Goal: Task Accomplishment & Management: Manage account settings

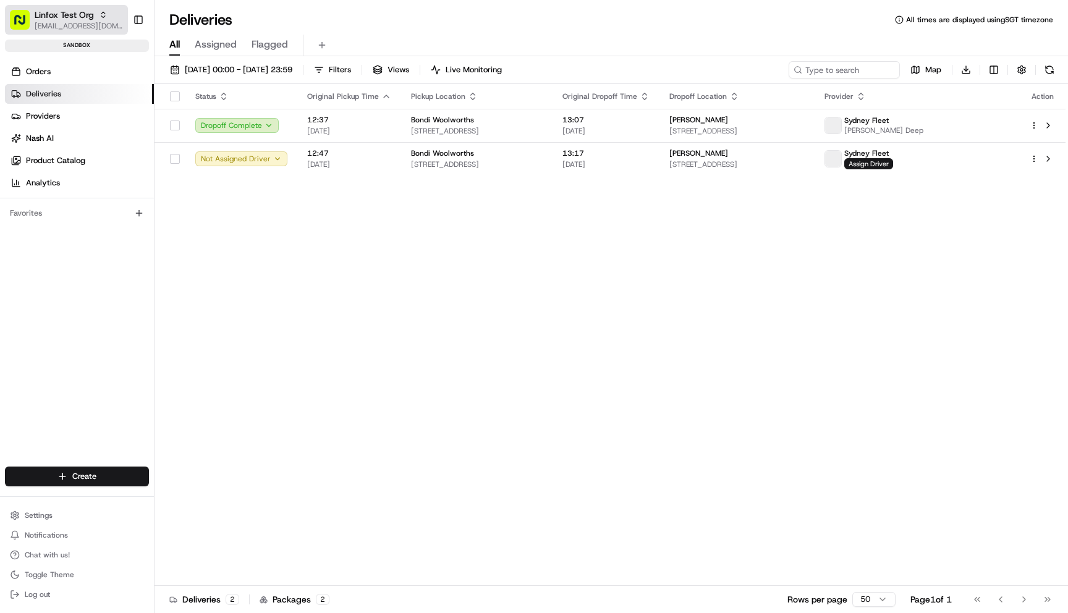
click at [72, 28] on span "[EMAIL_ADDRESS][DOMAIN_NAME]" at bounding box center [79, 26] width 88 height 10
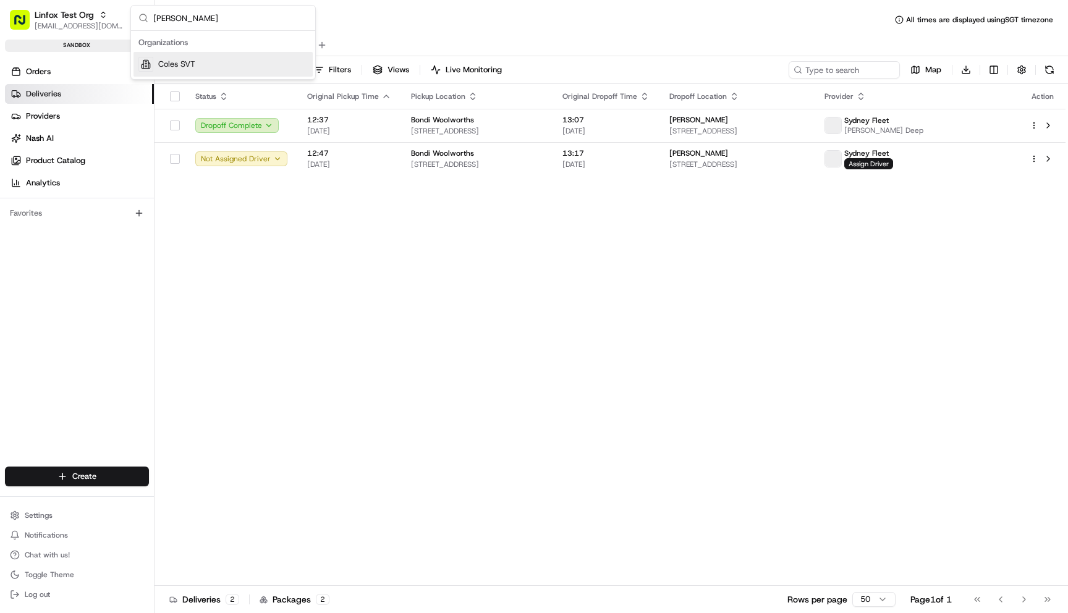
type input "coles sv"
click at [180, 64] on span "Coles SVT" at bounding box center [176, 64] width 37 height 11
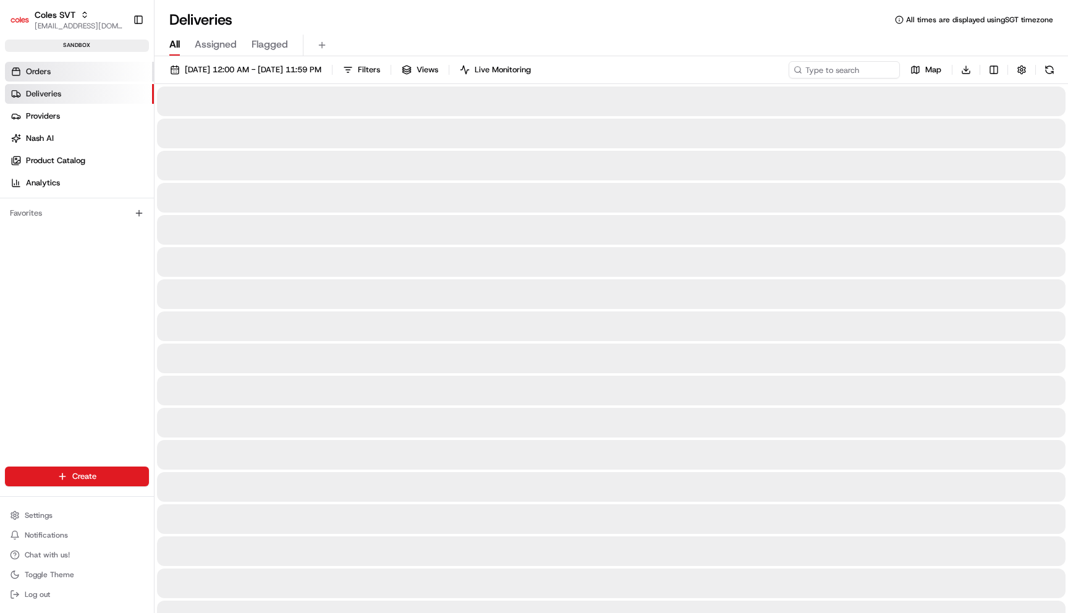
click at [59, 79] on link "Orders" at bounding box center [79, 72] width 149 height 20
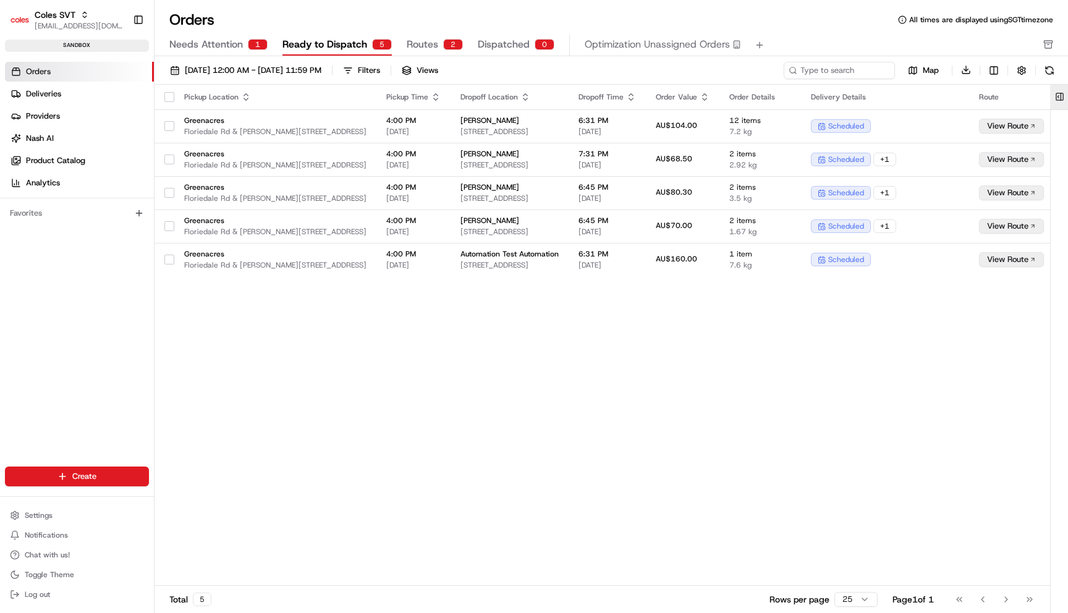
click at [1064, 92] on button at bounding box center [1060, 97] width 20 height 25
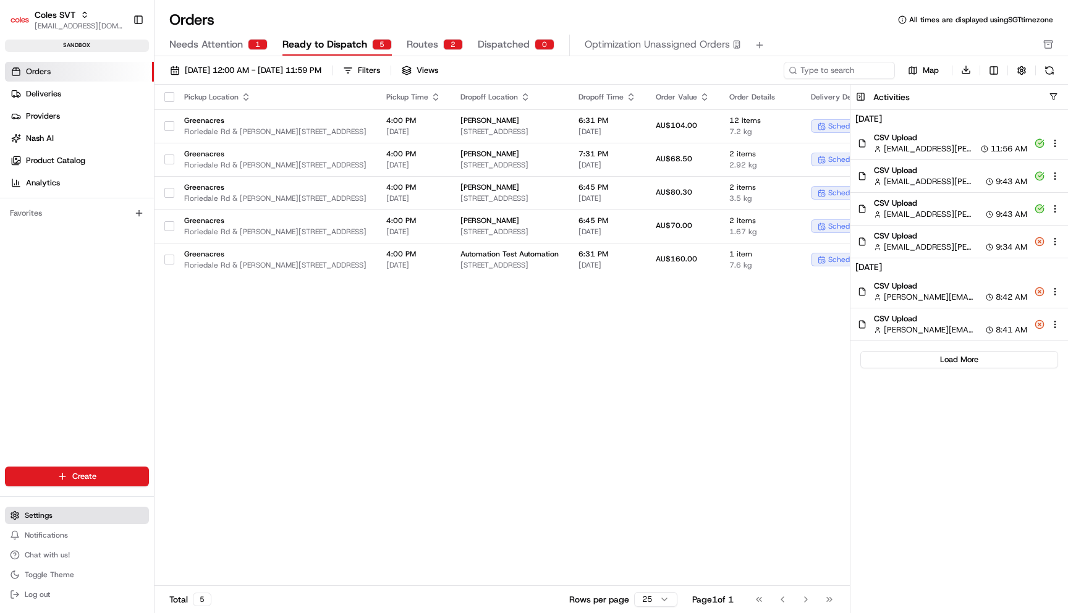
click at [110, 521] on button "Settings" at bounding box center [77, 515] width 144 height 17
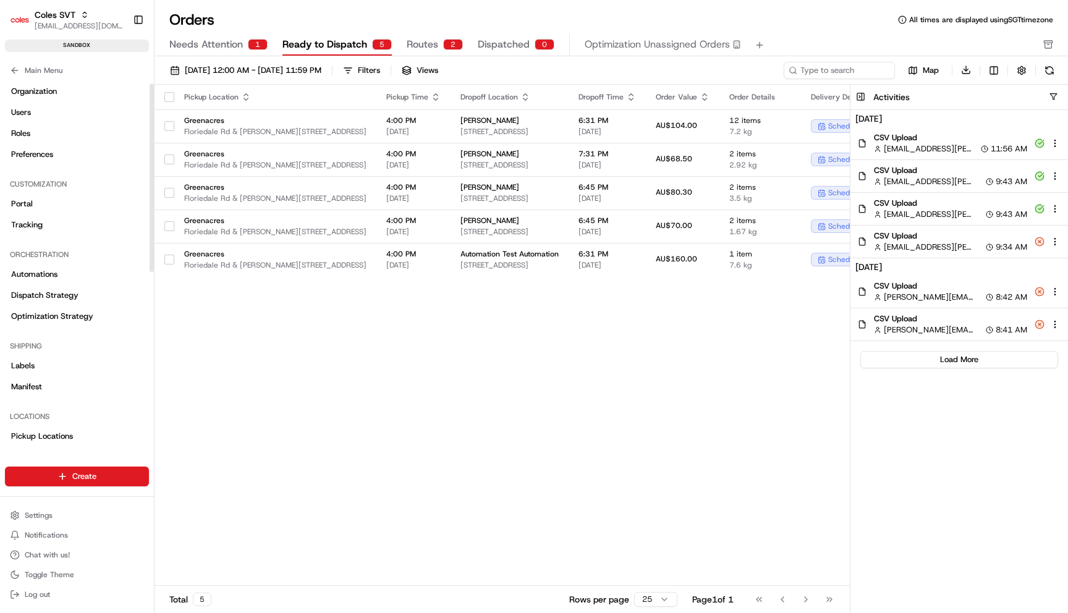
scroll to position [24, 0]
click at [67, 312] on span "Optimization Strategy" at bounding box center [52, 314] width 82 height 11
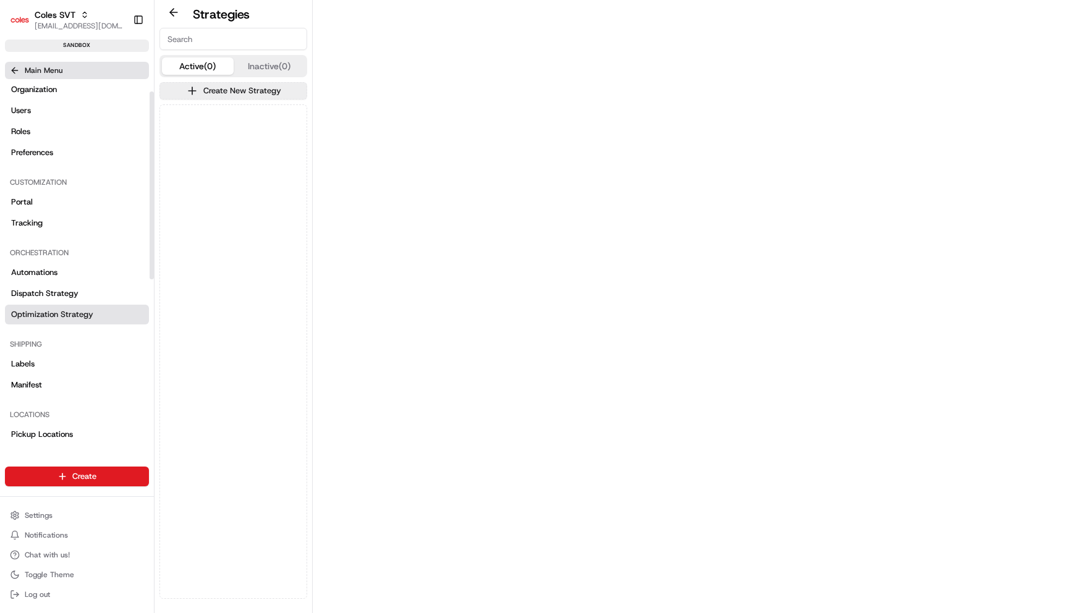
click at [96, 72] on button "Main Menu" at bounding box center [77, 70] width 144 height 17
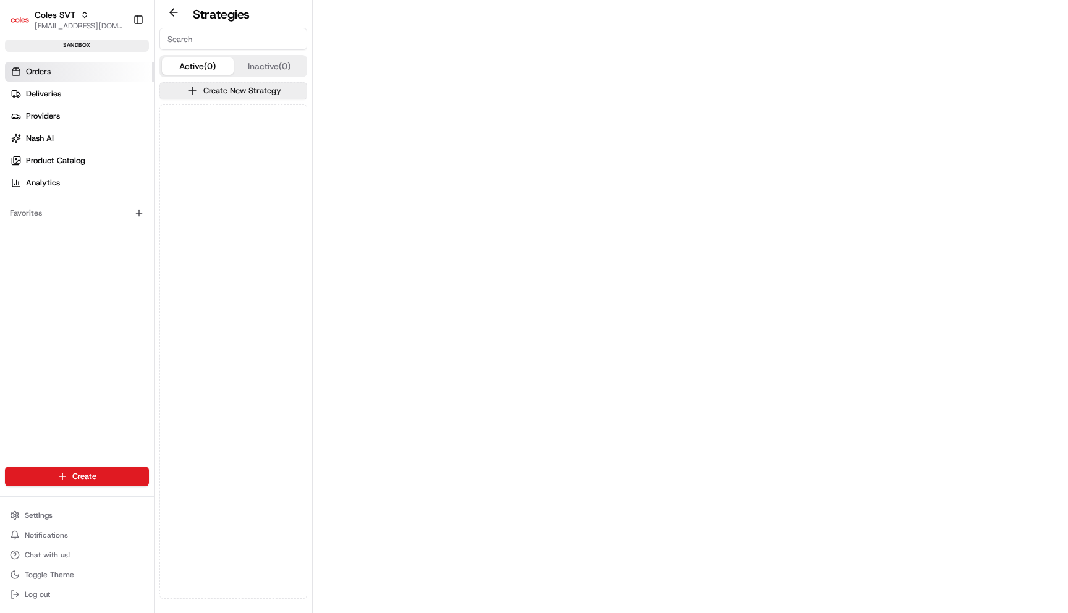
click at [74, 66] on link "Orders" at bounding box center [79, 72] width 149 height 20
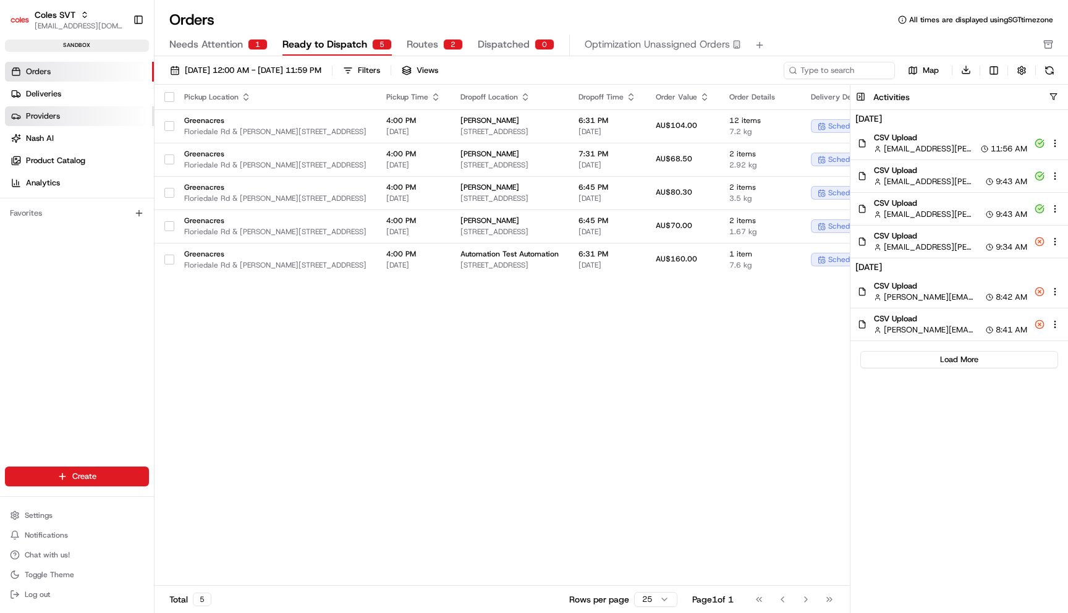
click at [80, 122] on link "Providers" at bounding box center [79, 116] width 149 height 20
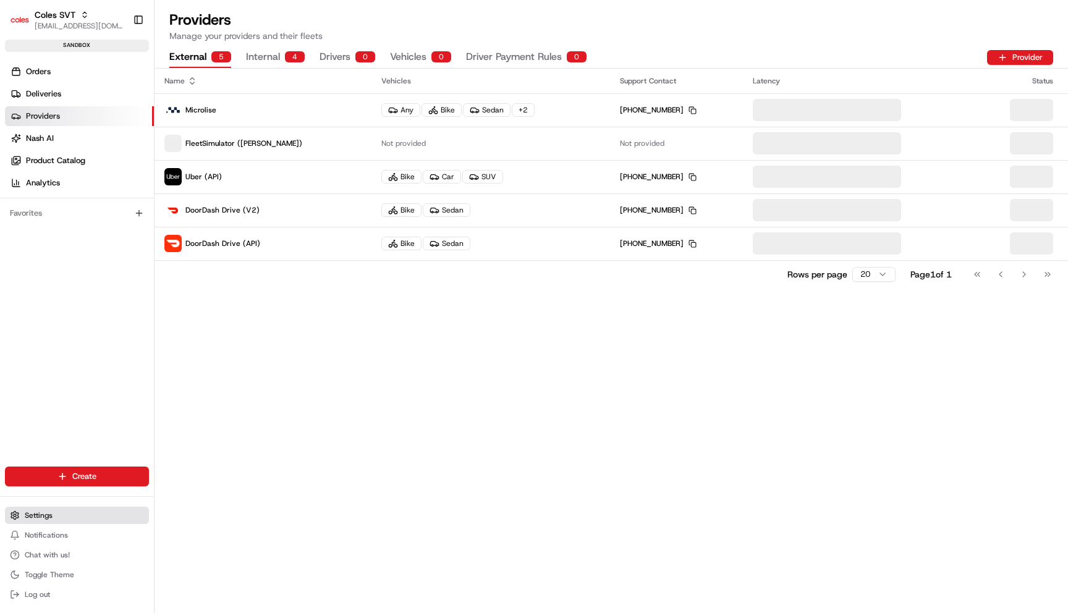
click at [106, 511] on button "Settings" at bounding box center [77, 515] width 144 height 17
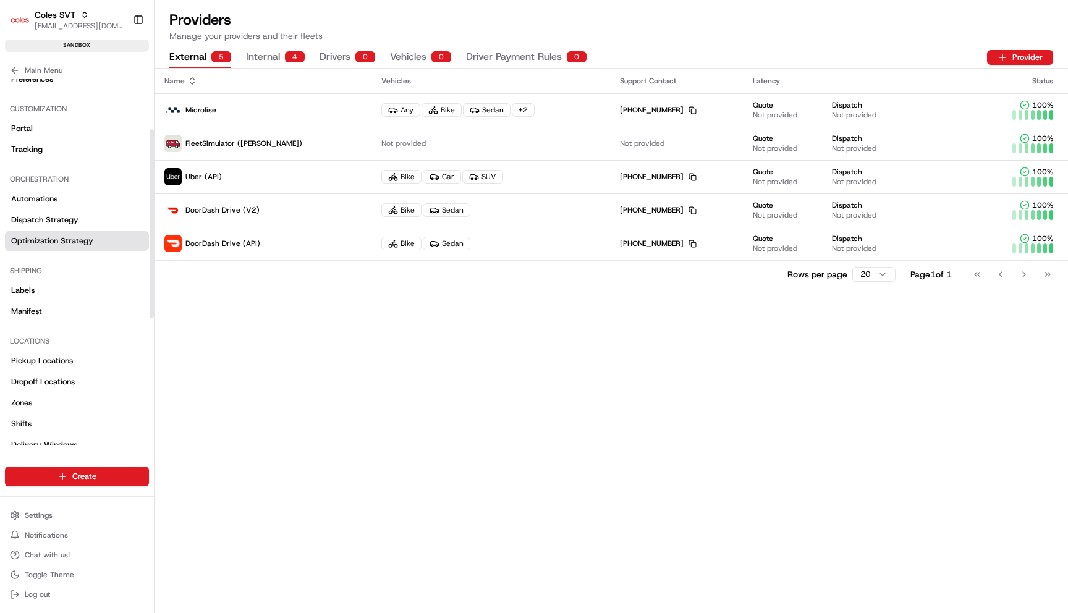
scroll to position [98, 0]
click at [71, 360] on span "Pickup Locations" at bounding box center [42, 360] width 62 height 11
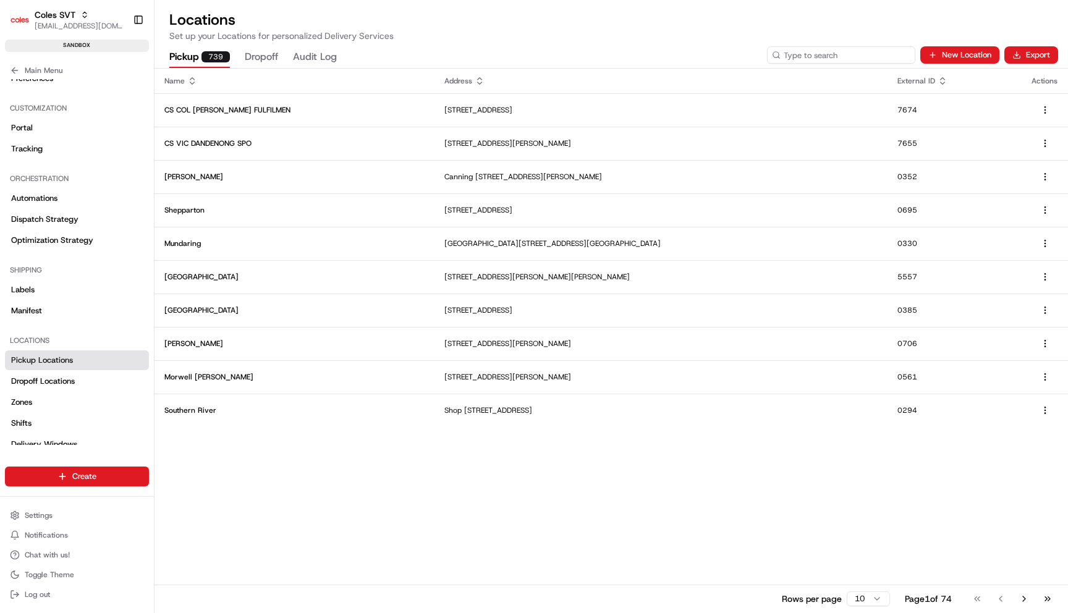
click at [853, 58] on input at bounding box center [841, 54] width 148 height 17
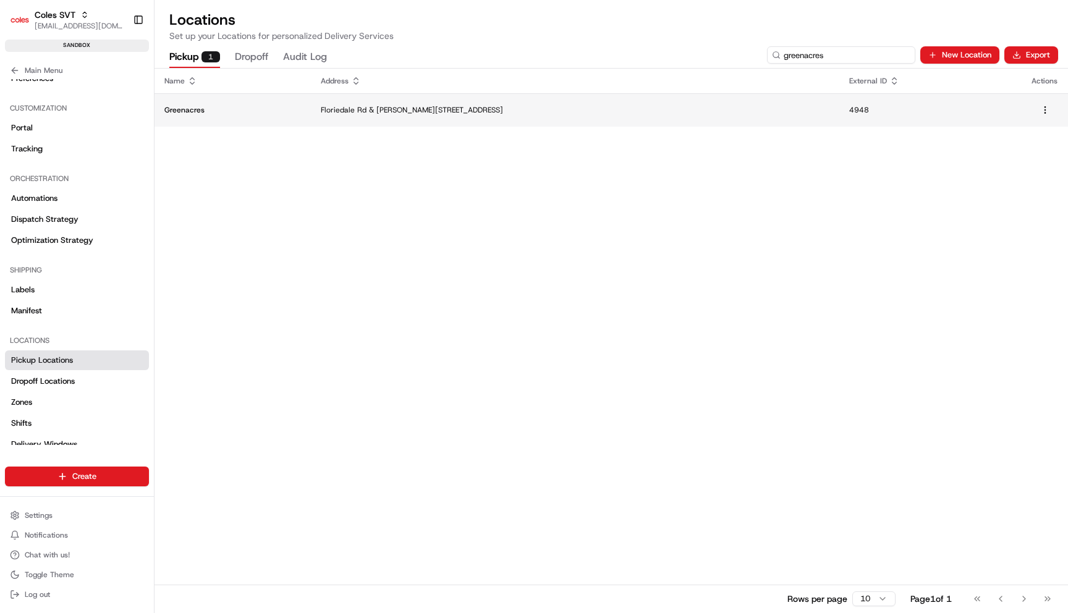
type input "greenacres"
copy p "4948"
drag, startPoint x: 855, startPoint y: 111, endPoint x: 892, endPoint y: 111, distance: 36.5
click at [892, 111] on td "4948" at bounding box center [931, 109] width 182 height 33
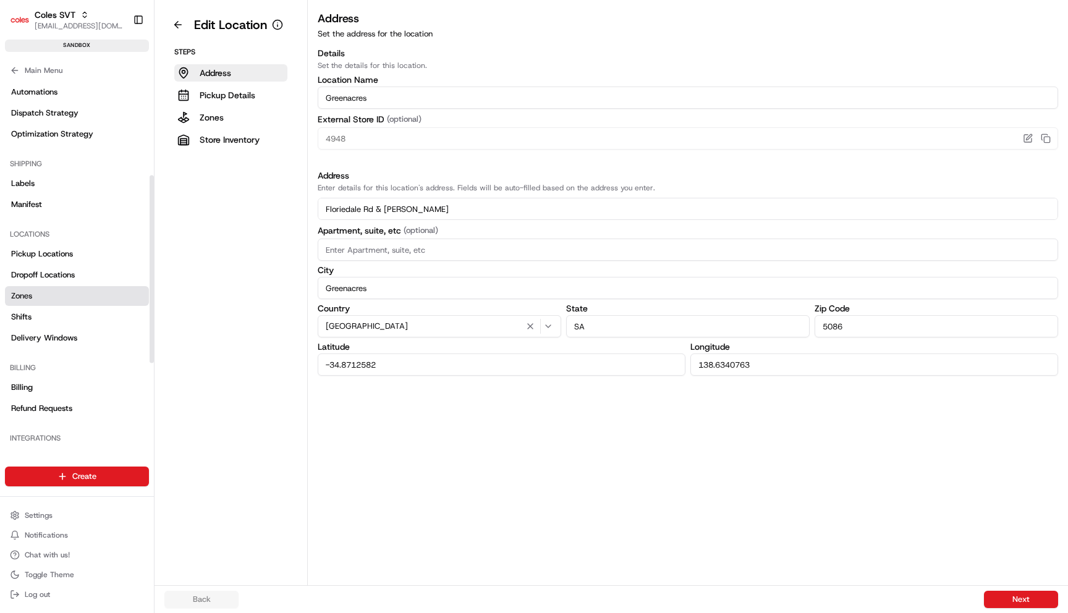
scroll to position [181, 0]
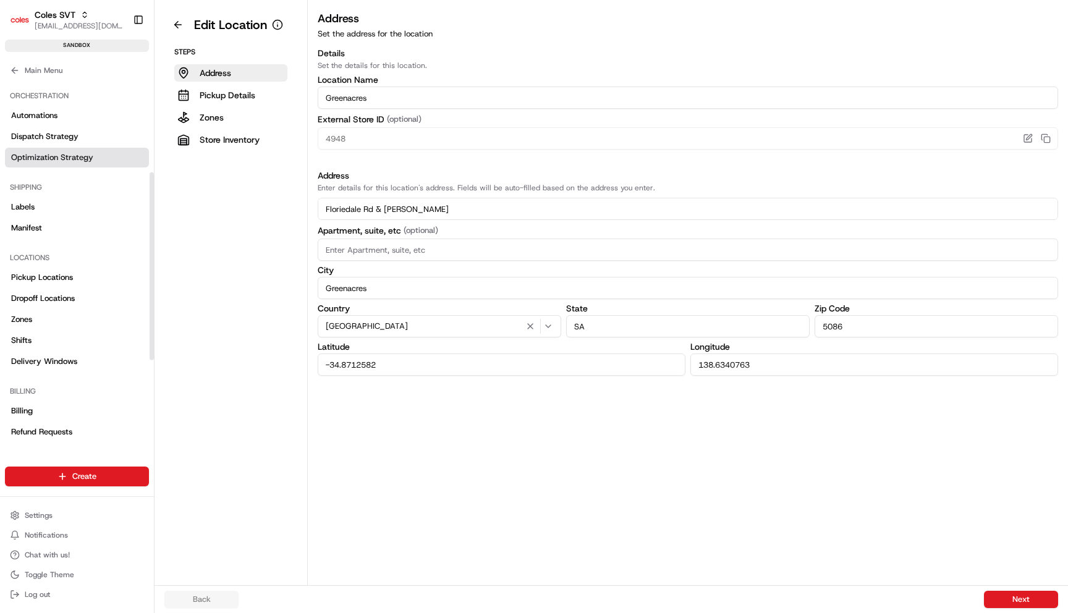
click at [72, 150] on link "Optimization Strategy" at bounding box center [77, 158] width 144 height 20
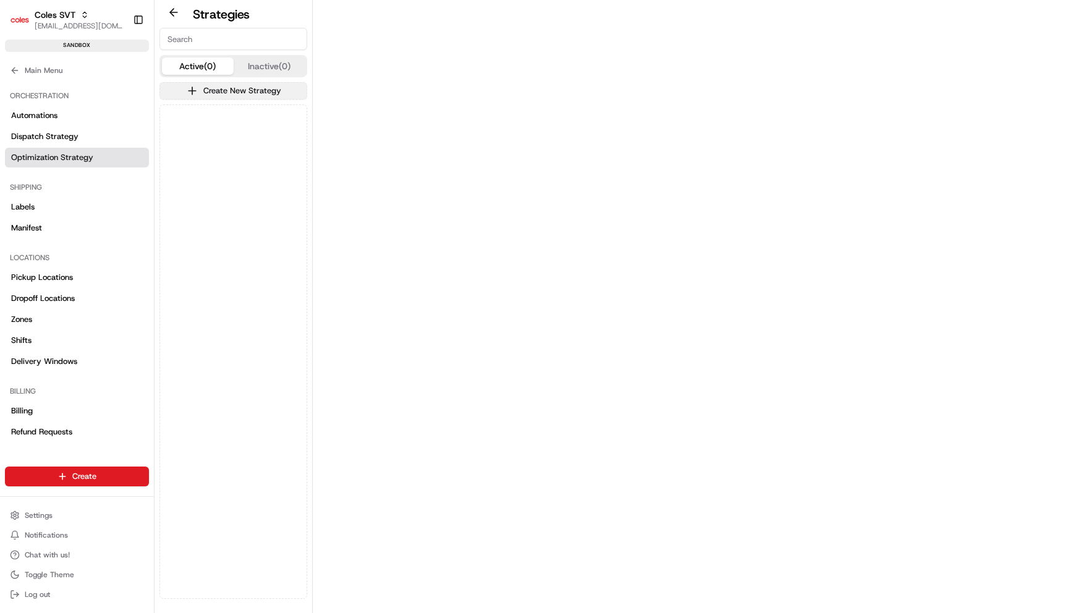
click at [258, 94] on button "Create New Strategy" at bounding box center [234, 90] width 148 height 17
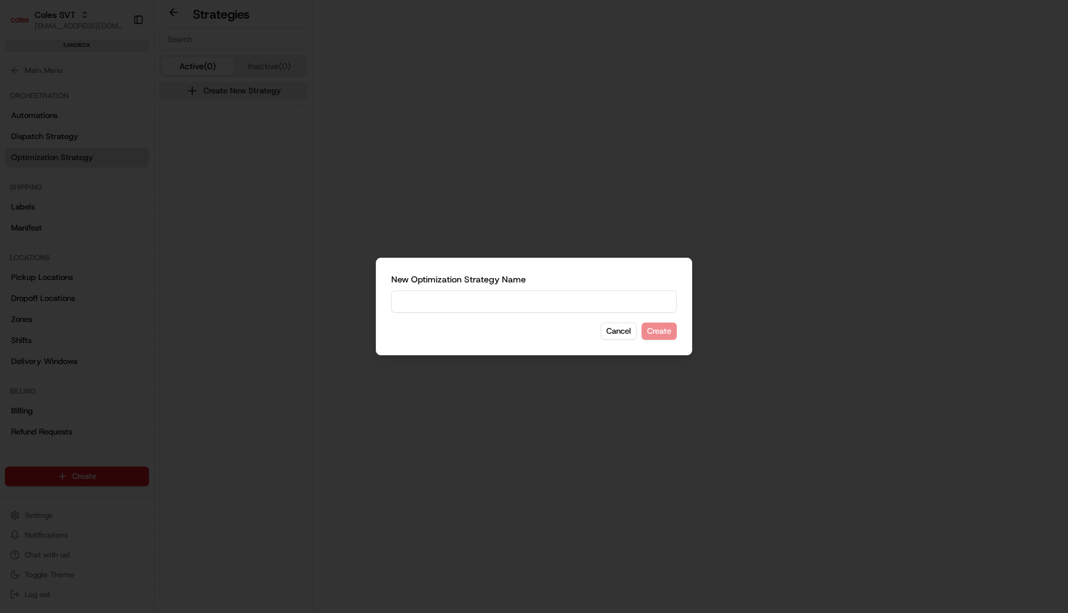
click at [601, 306] on input at bounding box center [534, 302] width 286 height 22
type input "Default Optimization"
click at [653, 328] on button "Create" at bounding box center [659, 331] width 35 height 17
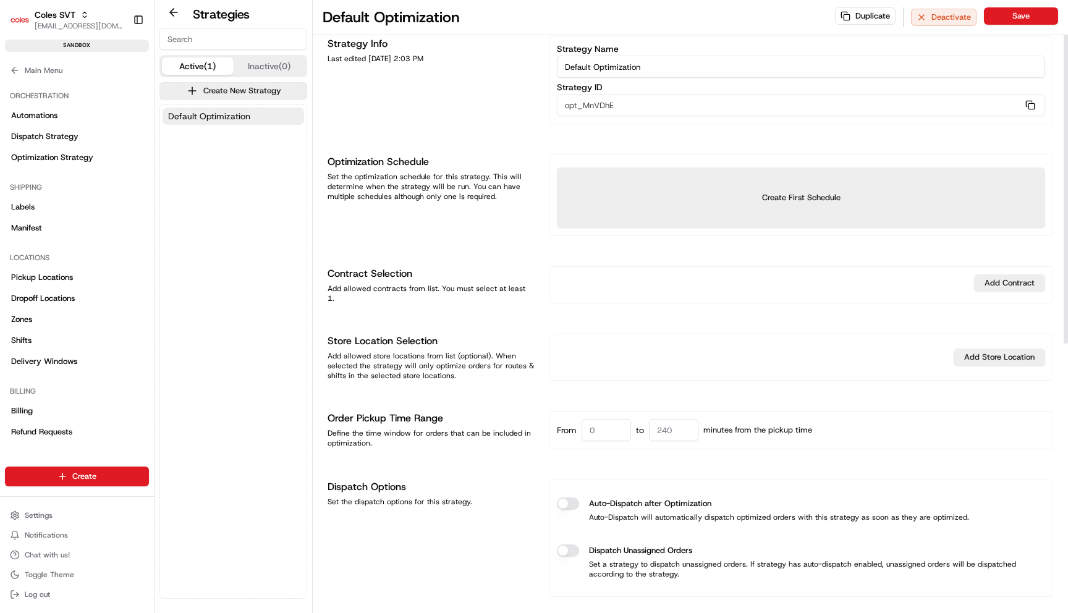
scroll to position [40, 0]
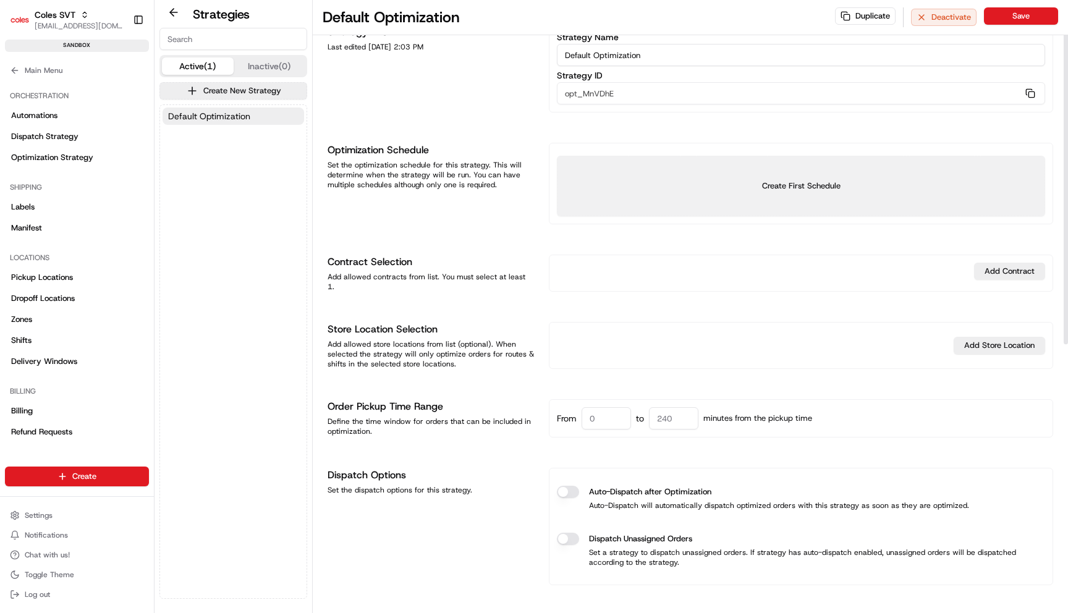
click at [637, 179] on button "Create First Schedule" at bounding box center [801, 186] width 488 height 61
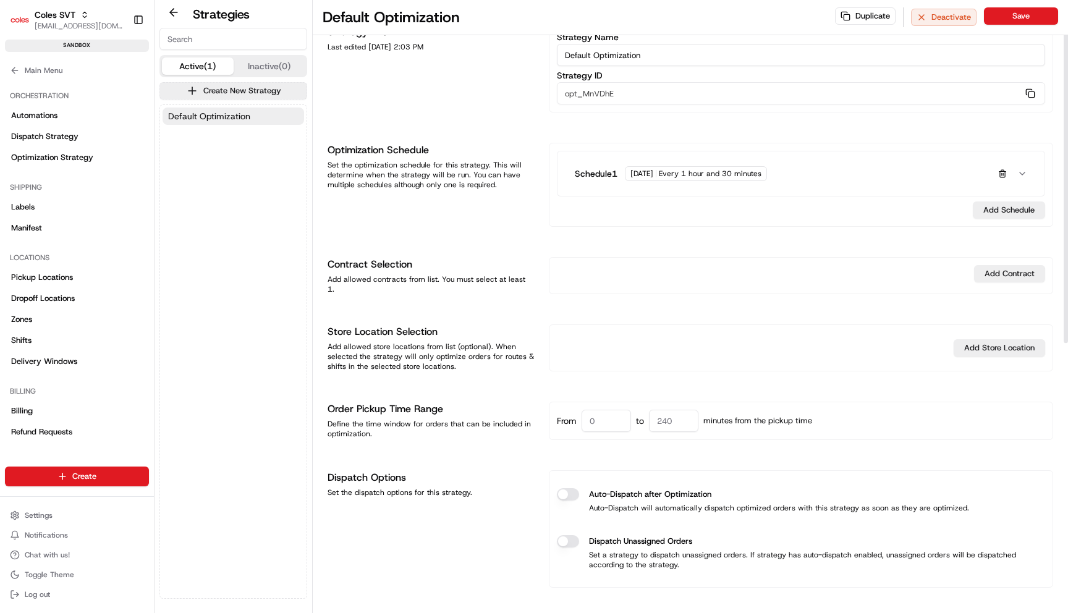
click at [788, 177] on div "Schedule 1 Monday Every 1 hour and 30 minutes" at bounding box center [792, 173] width 435 height 15
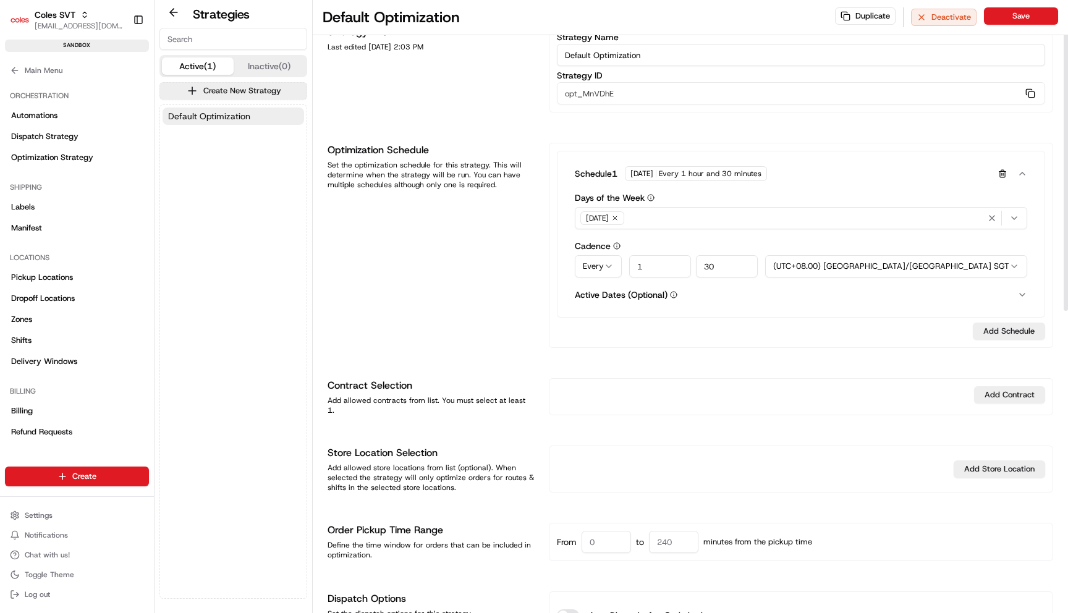
click at [663, 213] on div "Monday" at bounding box center [801, 218] width 446 height 19
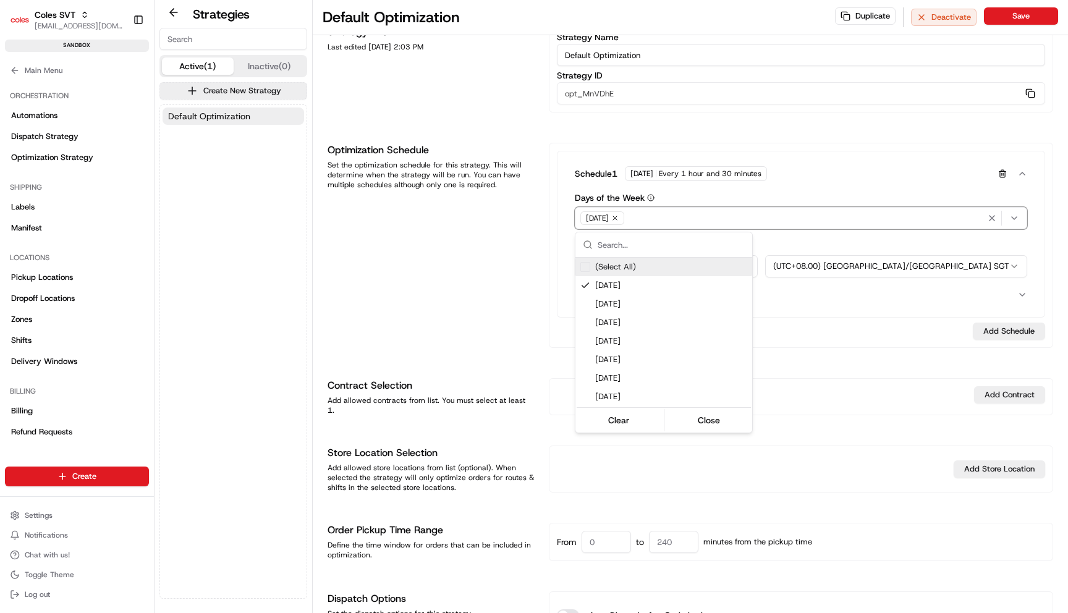
click at [634, 260] on div "(Select All)" at bounding box center [664, 267] width 177 height 19
click at [533, 234] on html "Coles SVT maksim@usenash.com Toggle Sidebar sandbox Orders Deliveries Providers…" at bounding box center [534, 306] width 1068 height 613
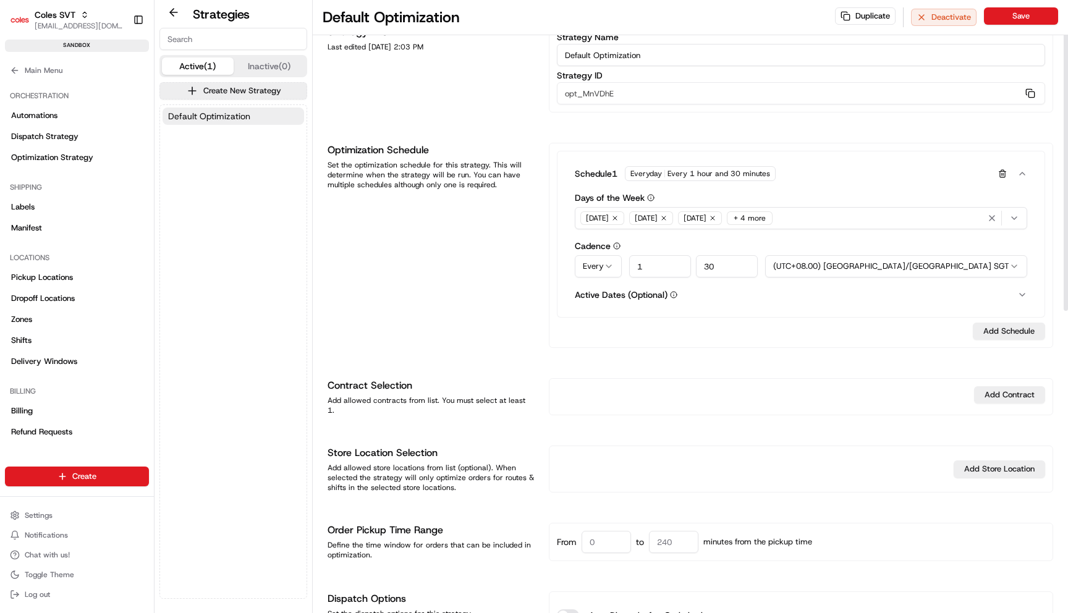
click at [683, 268] on input "1" at bounding box center [660, 266] width 62 height 22
type input "0"
click at [756, 262] on input "30" at bounding box center [727, 266] width 62 height 22
type input "15"
click at [756, 288] on form "Days of the Week Monday Tuesday Wednesday + 4 more Cadence Every At Every 0 15 …" at bounding box center [801, 246] width 472 height 111
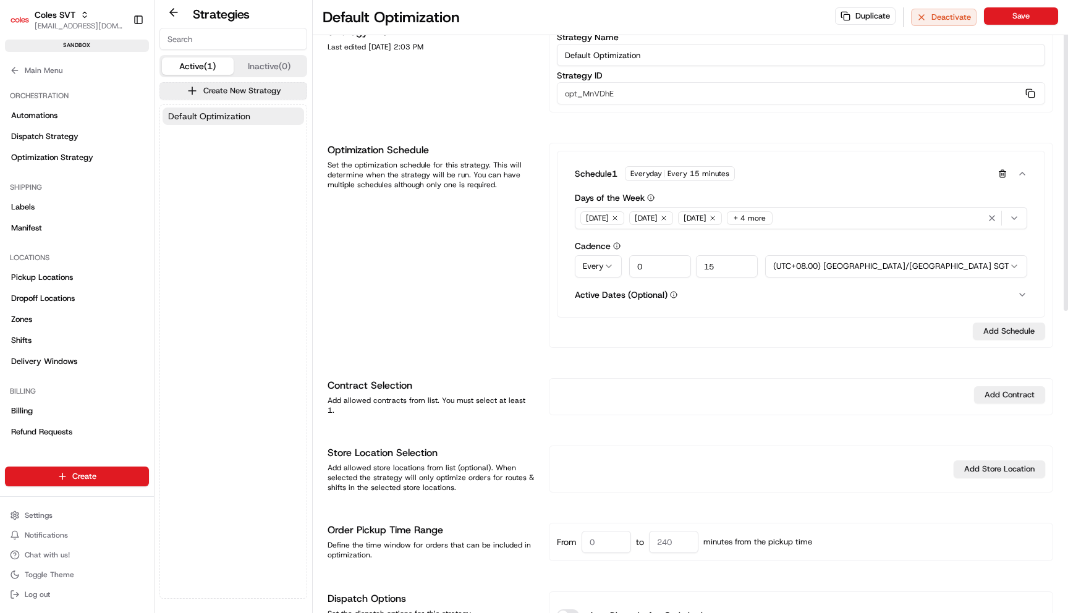
click at [944, 300] on form "Days of the Week Monday Tuesday Wednesday + 4 more Cadence Every At Every 0 15 …" at bounding box center [801, 246] width 472 height 111
click at [1028, 297] on form "Days of the Week Monday Tuesday Wednesday + 4 more Cadence Every At Every 0 15 …" at bounding box center [801, 246] width 472 height 111
click at [1012, 297] on button "Active Dates (Optional)" at bounding box center [801, 295] width 453 height 10
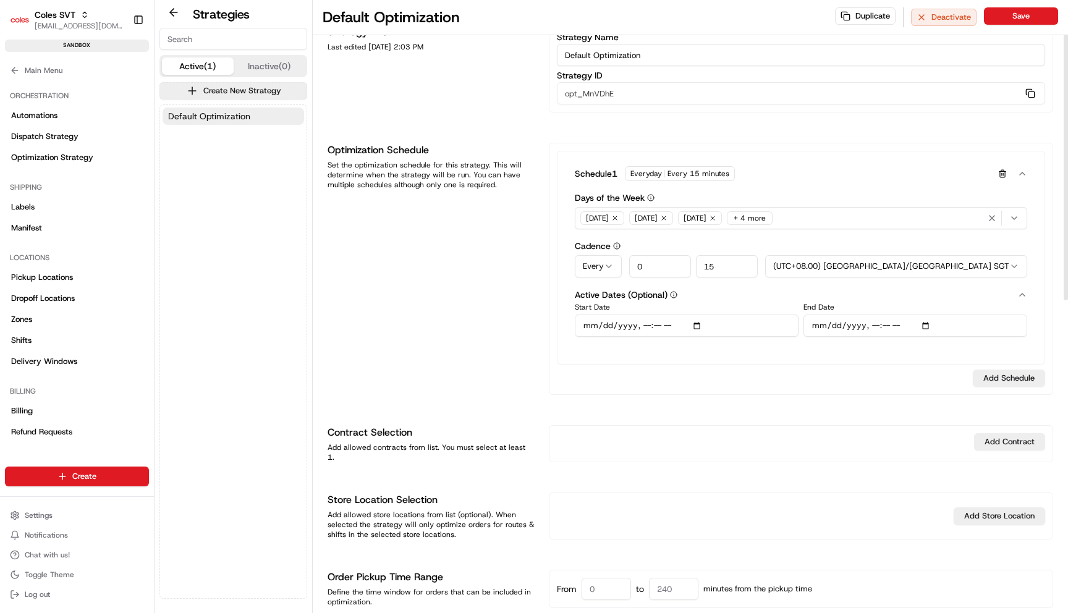
click at [1012, 297] on button "Active Dates (Optional)" at bounding box center [801, 296] width 453 height 12
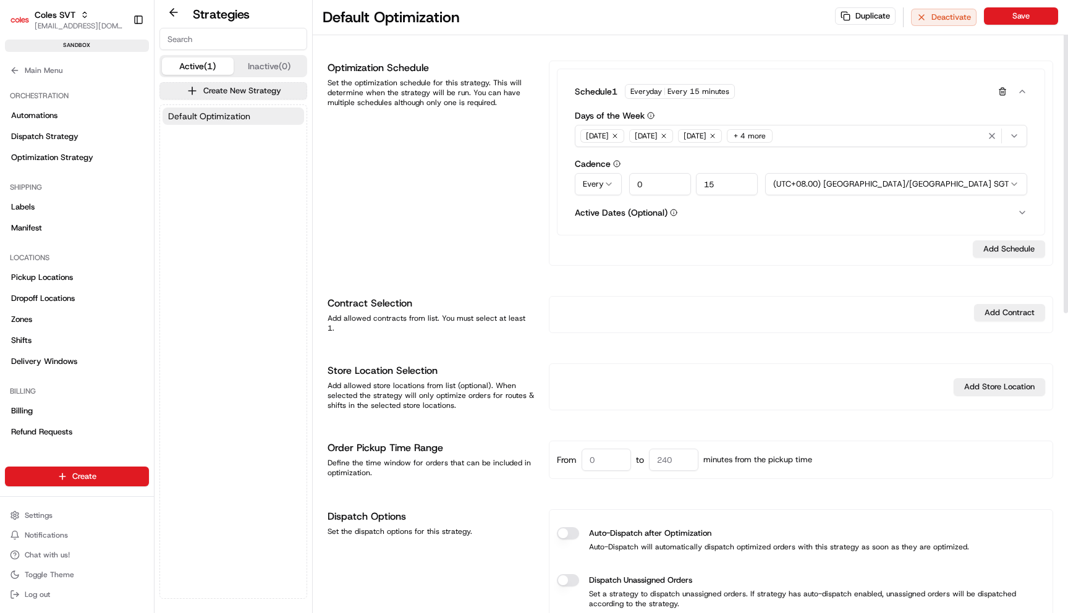
scroll to position [126, 0]
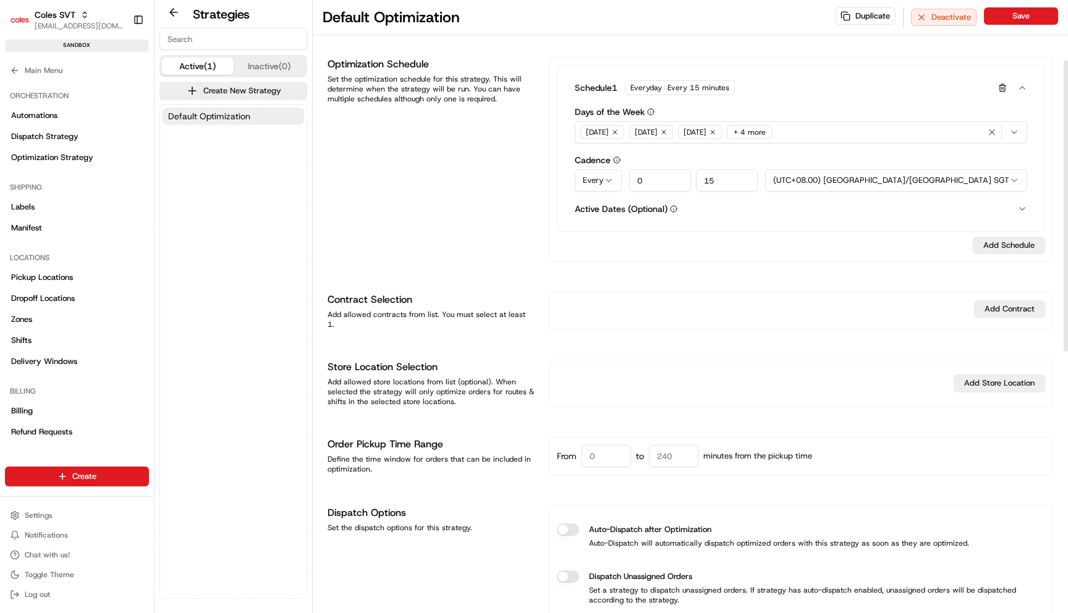
click at [977, 296] on div "Add Contract" at bounding box center [801, 310] width 505 height 37
click at [977, 308] on button "Add Contract" at bounding box center [1009, 308] width 71 height 17
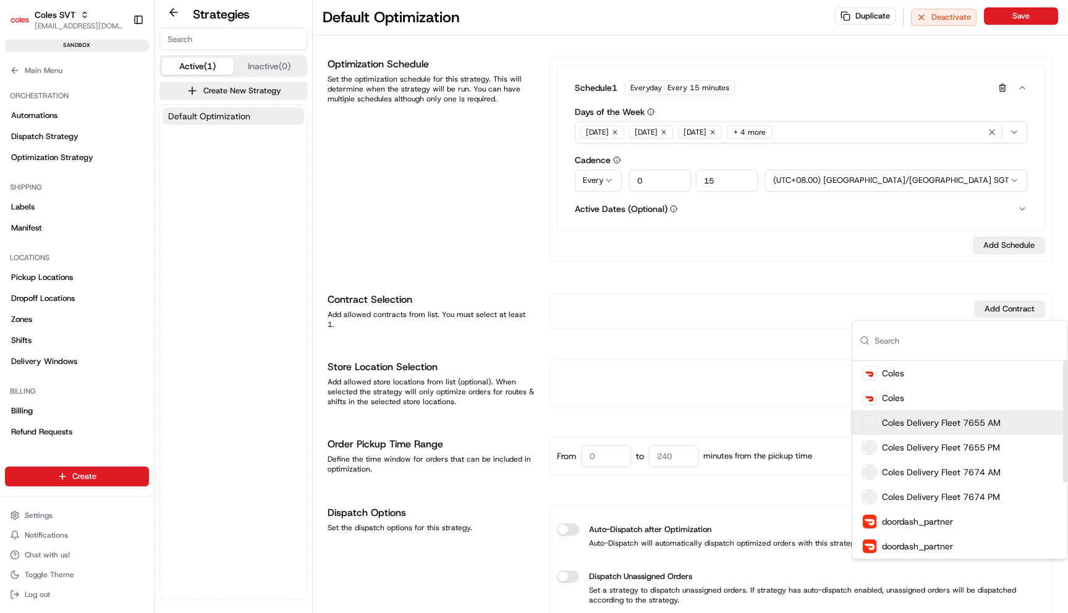
scroll to position [124, 0]
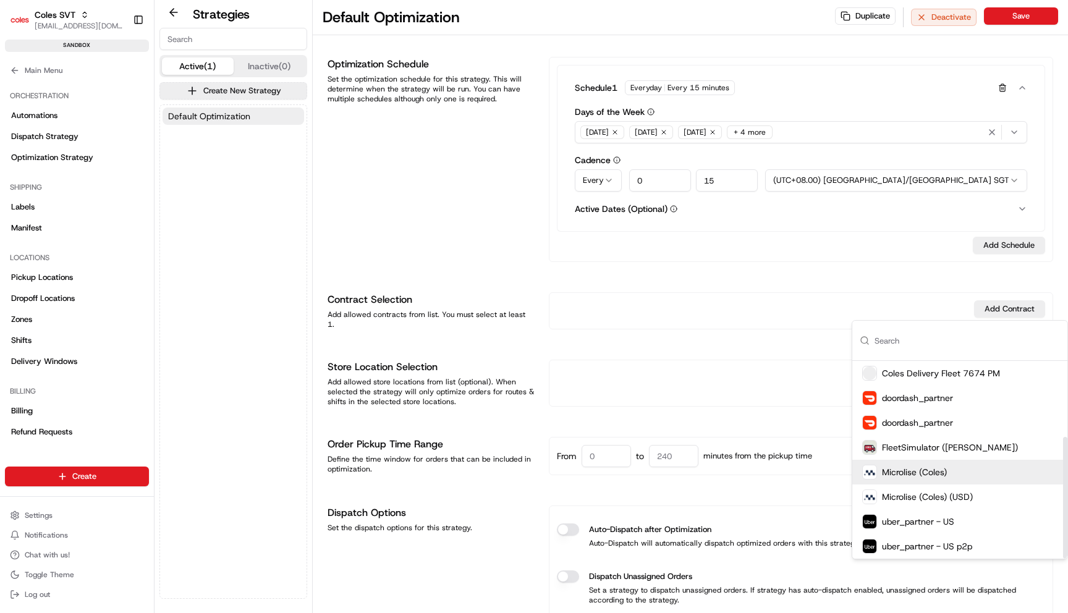
click at [968, 471] on div "Microlise (Coles)" at bounding box center [960, 472] width 215 height 25
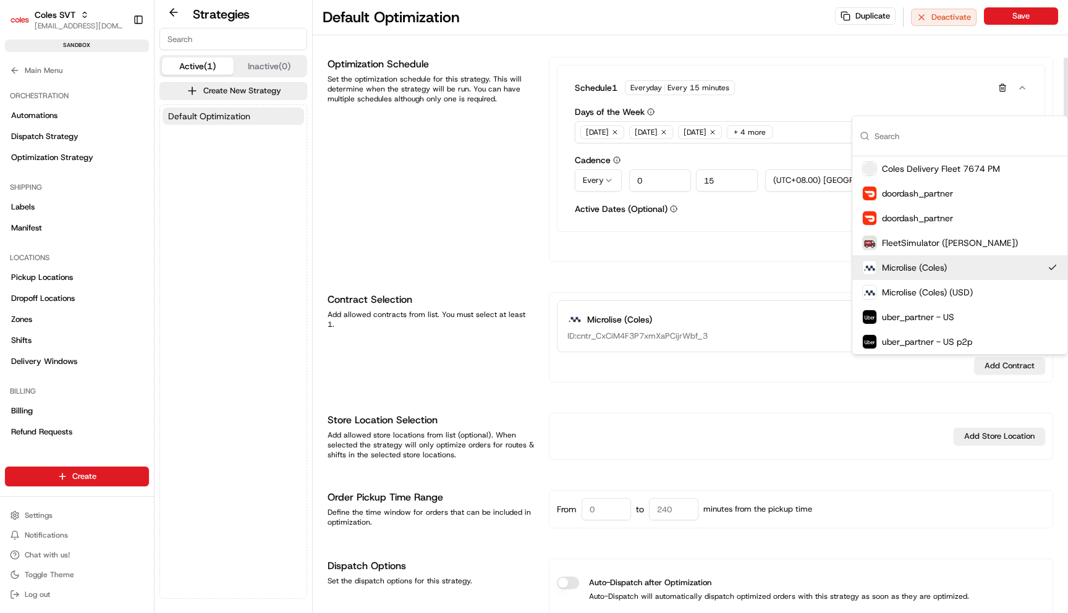
click at [763, 391] on div "Strategy Info Last edited 18/08/2025 2:03 PM Strategy Name Default Optimization…" at bounding box center [691, 564] width 726 height 1250
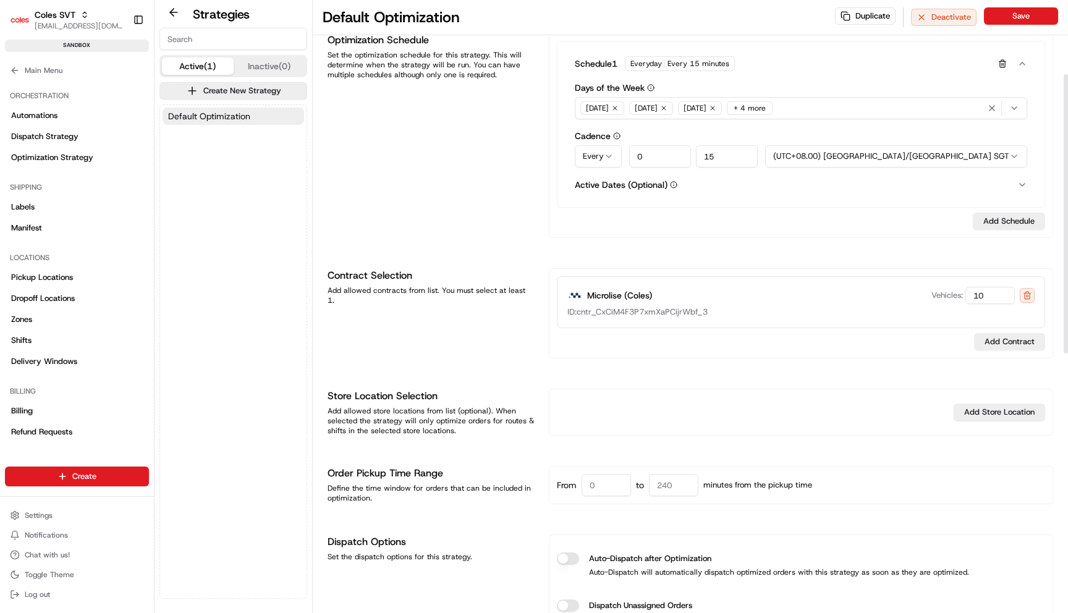
scroll to position [164, 0]
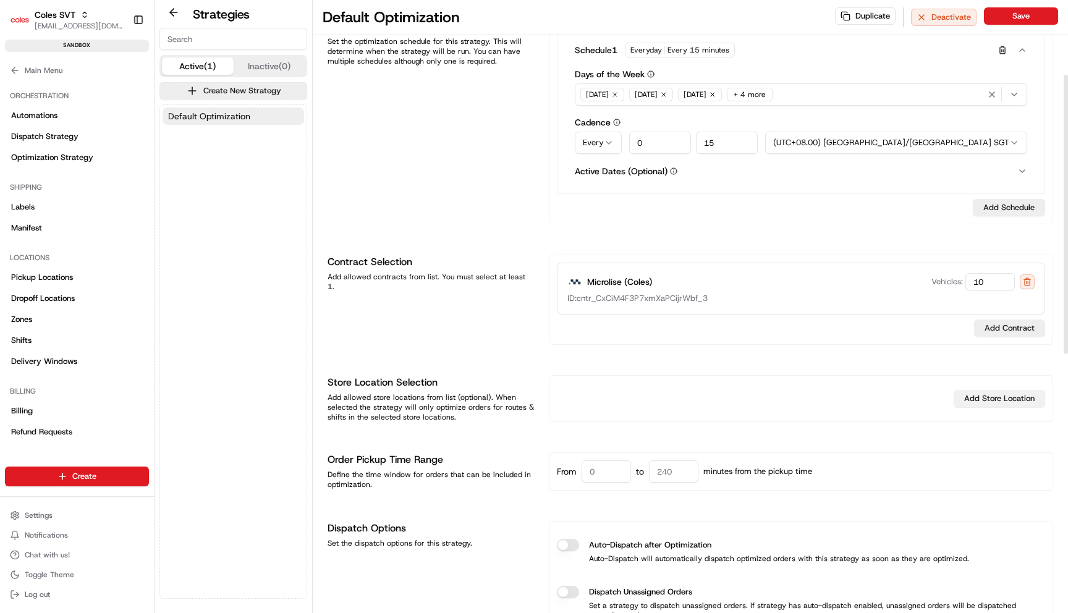
click at [1000, 398] on button "Add Store Location" at bounding box center [1000, 398] width 92 height 17
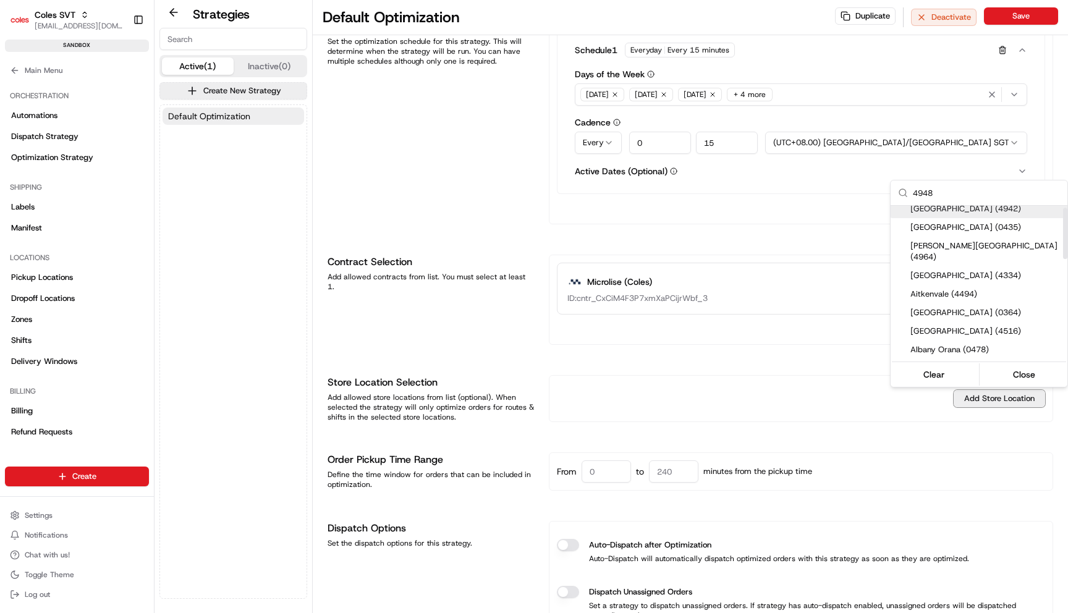
scroll to position [0, 0]
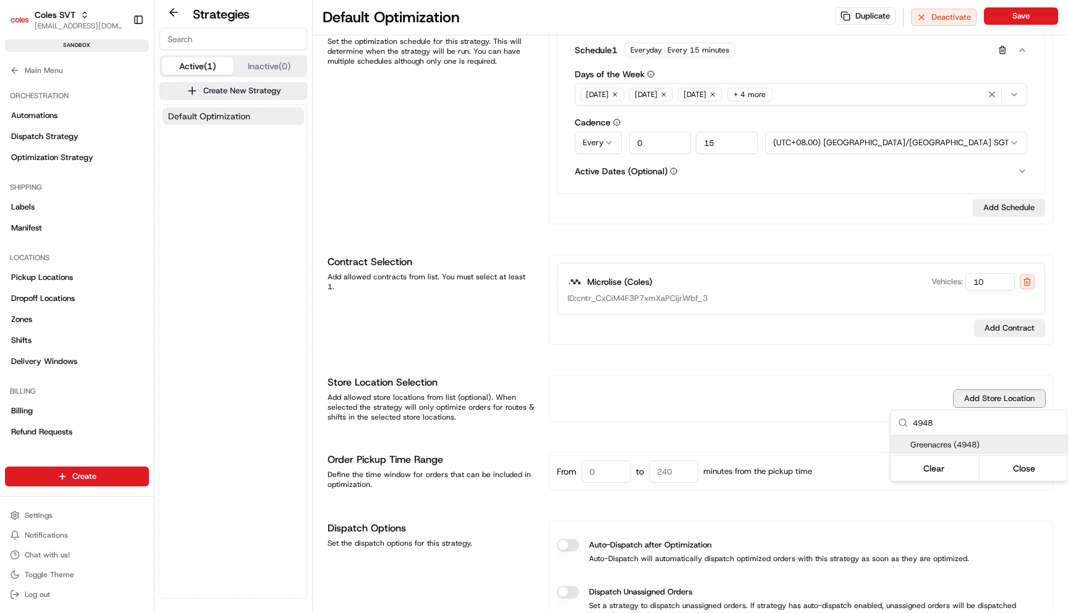
type input "4948"
click at [957, 449] on span "Greenacres (4948)" at bounding box center [987, 445] width 152 height 11
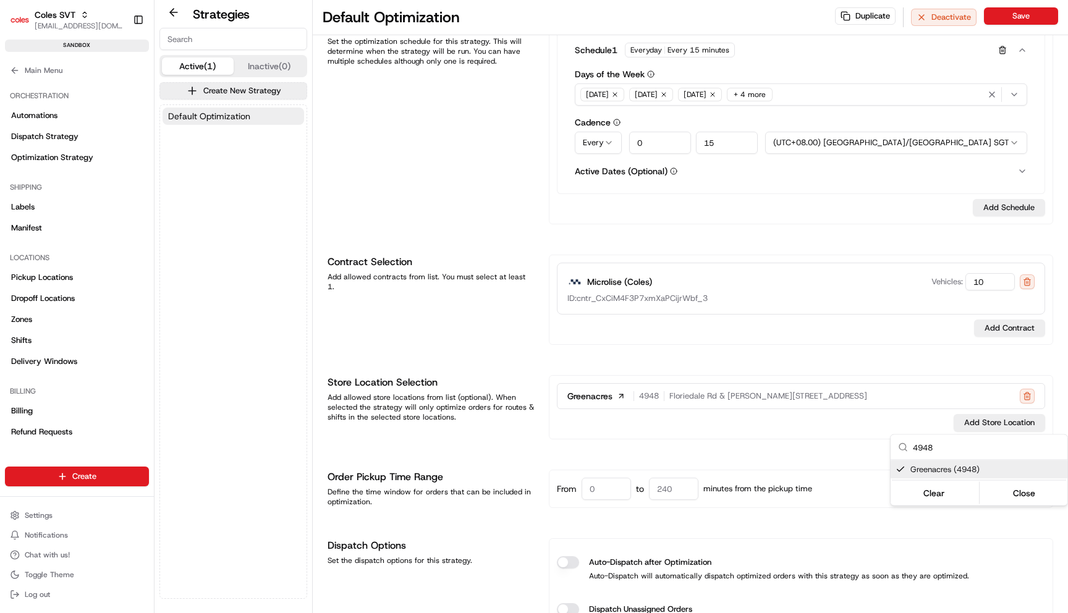
click at [775, 433] on html "Coles SVT maksim@usenash.com Toggle Sidebar sandbox Orders Deliveries Providers…" at bounding box center [534, 306] width 1068 height 613
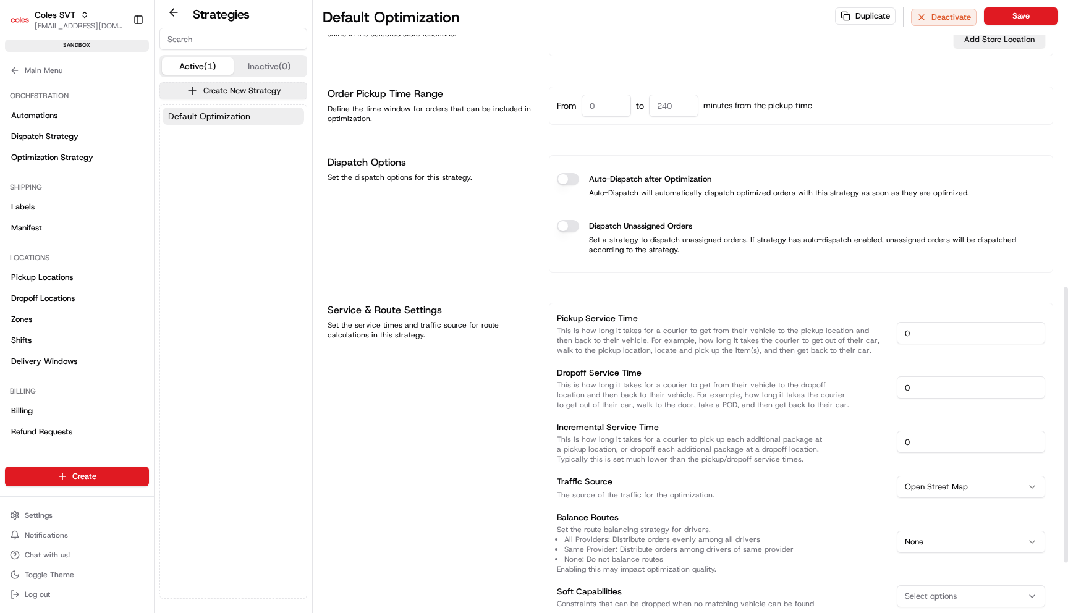
scroll to position [538, 0]
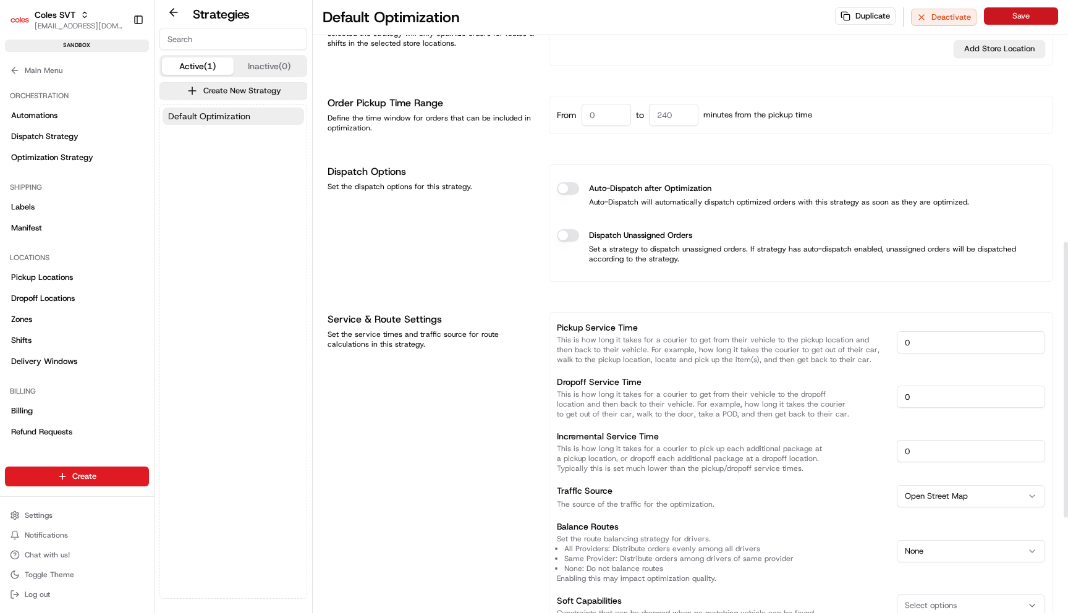
click at [1033, 19] on button "Save" at bounding box center [1021, 15] width 74 height 17
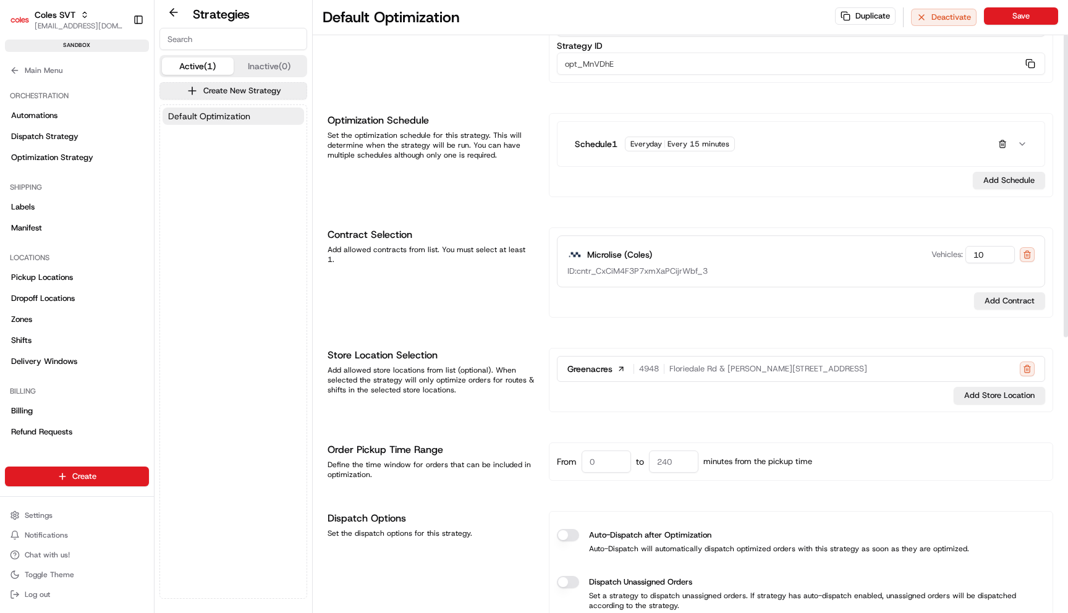
scroll to position [0, 0]
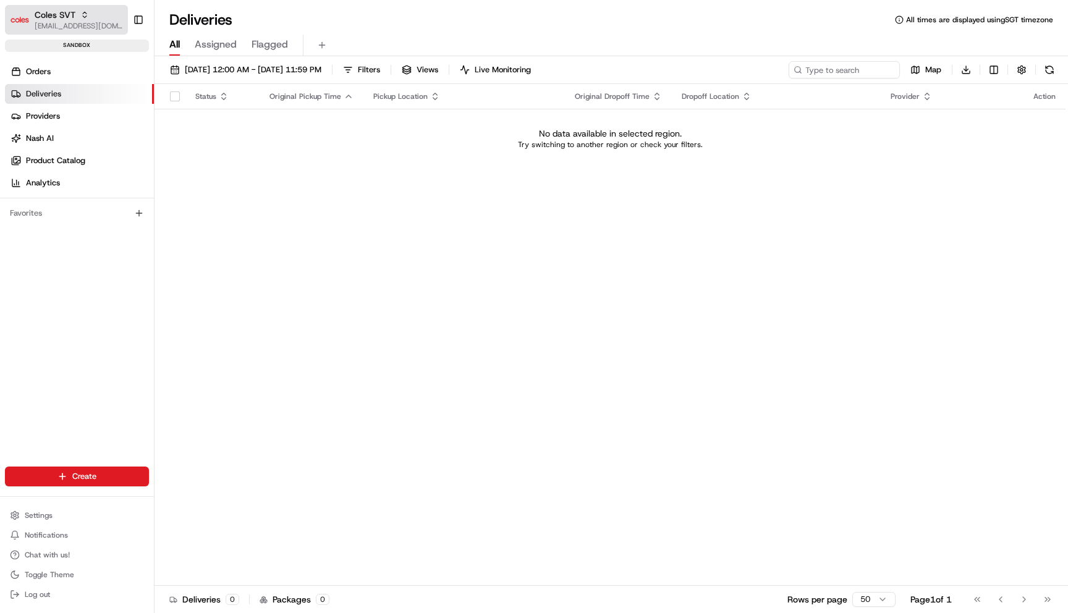
click at [82, 9] on div "Coles SVT" at bounding box center [79, 15] width 88 height 12
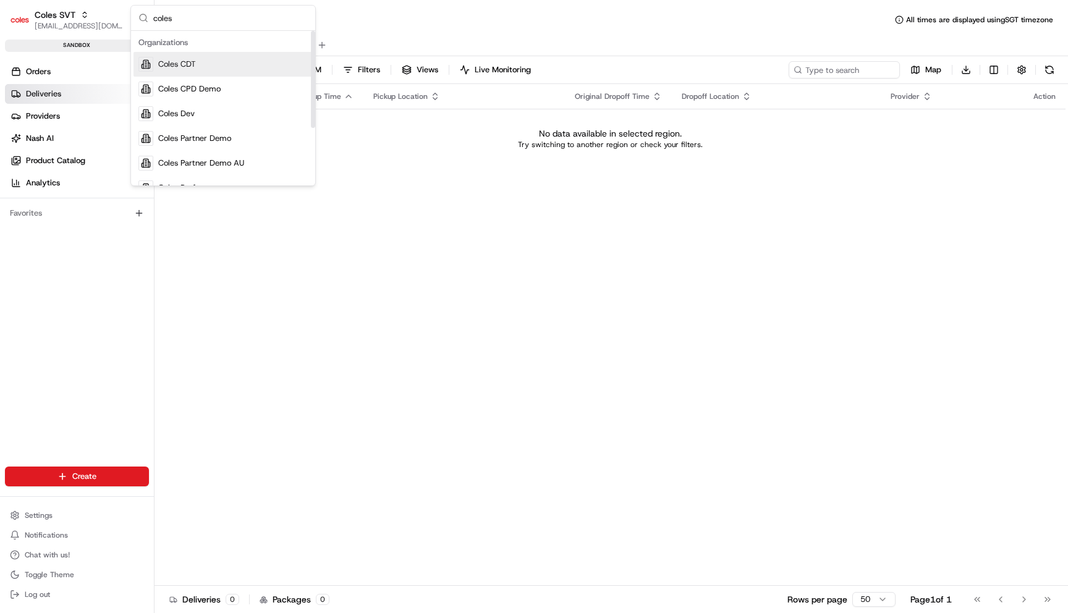
type input "coles"
click at [164, 67] on span "Coles CDT" at bounding box center [177, 64] width 38 height 11
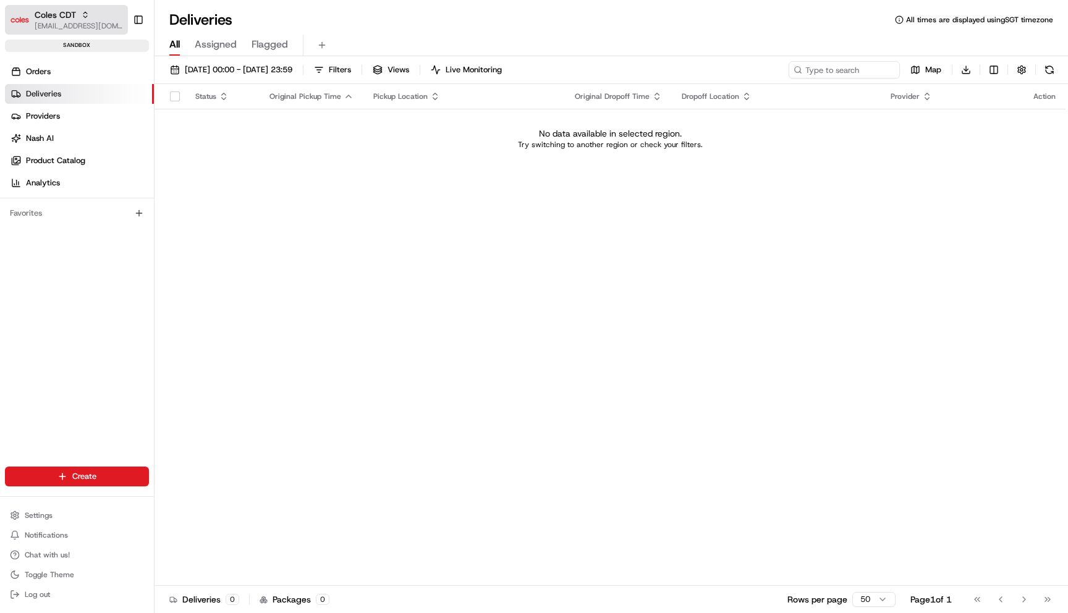
click at [73, 28] on span "[EMAIL_ADDRESS][DOMAIN_NAME]" at bounding box center [79, 26] width 88 height 10
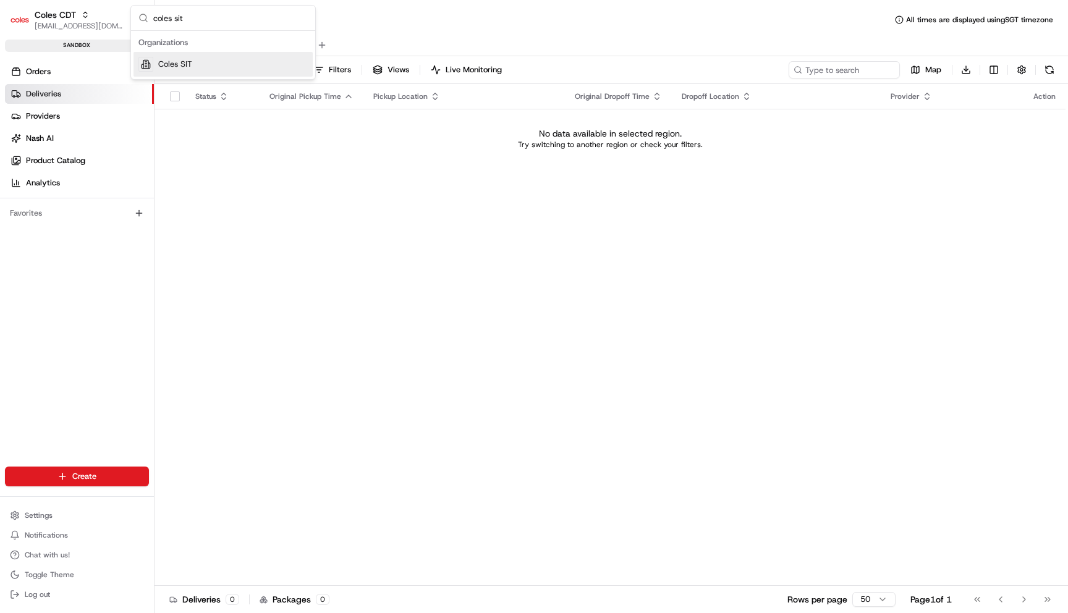
type input "coles sit"
click at [172, 65] on span "Coles SIT" at bounding box center [175, 64] width 34 height 11
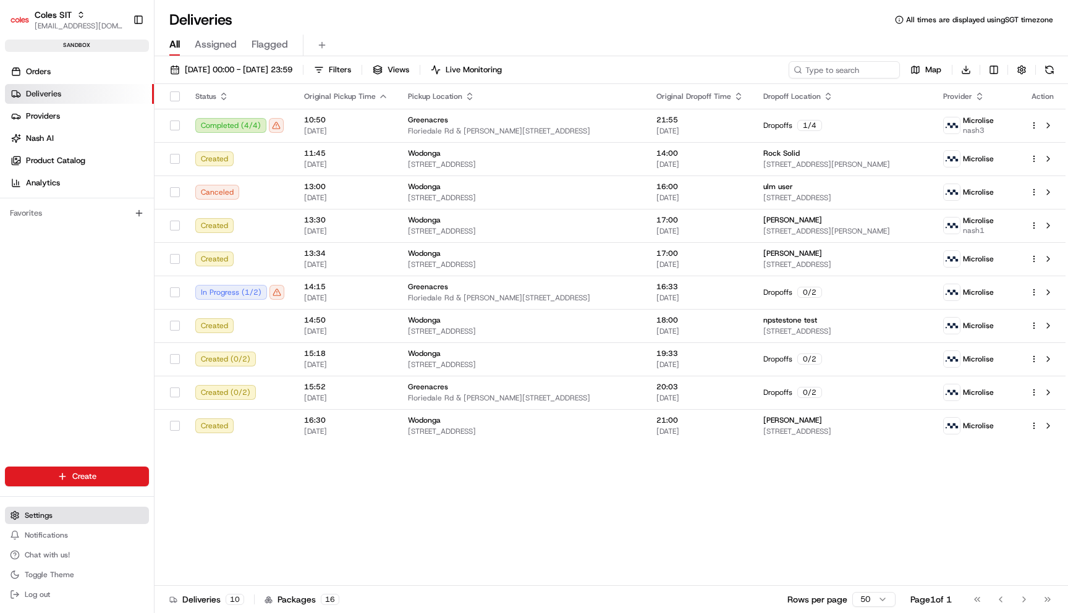
click at [66, 509] on button "Settings" at bounding box center [77, 515] width 144 height 17
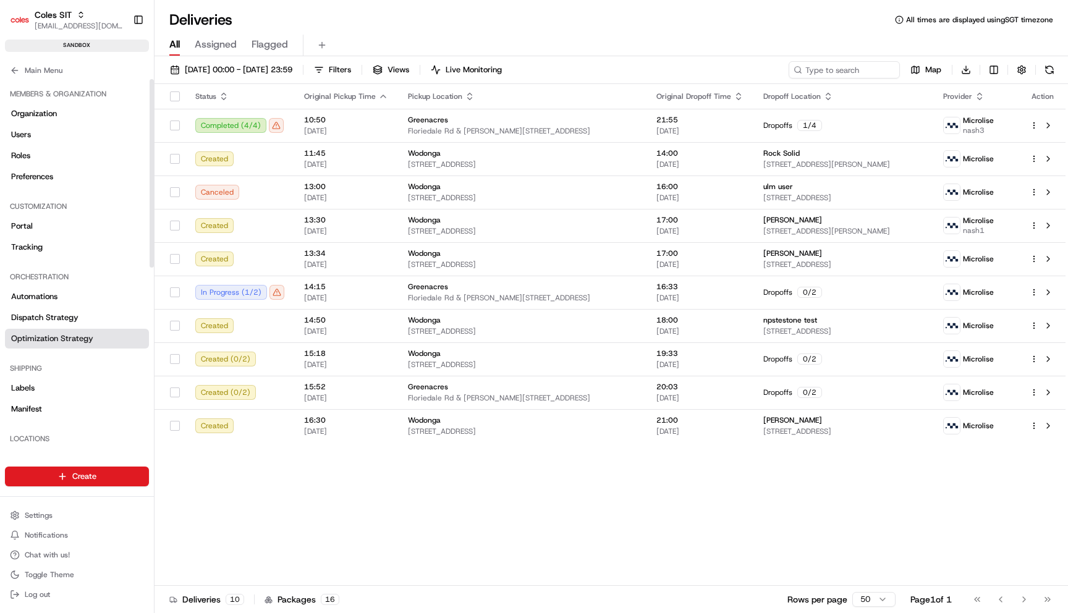
click at [95, 334] on link "Optimization Strategy" at bounding box center [77, 339] width 144 height 20
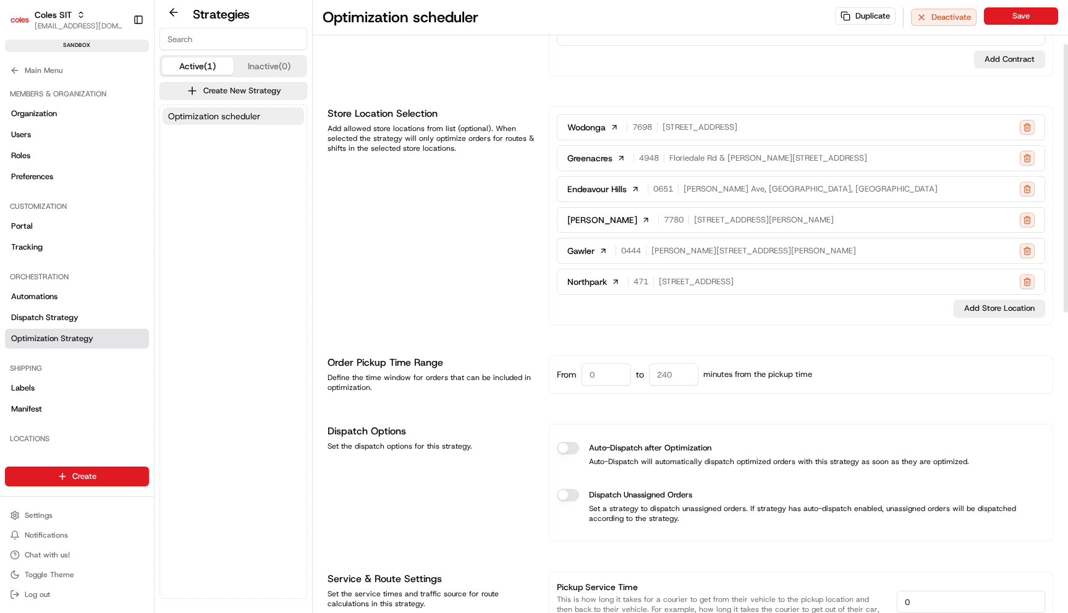
scroll to position [72, 0]
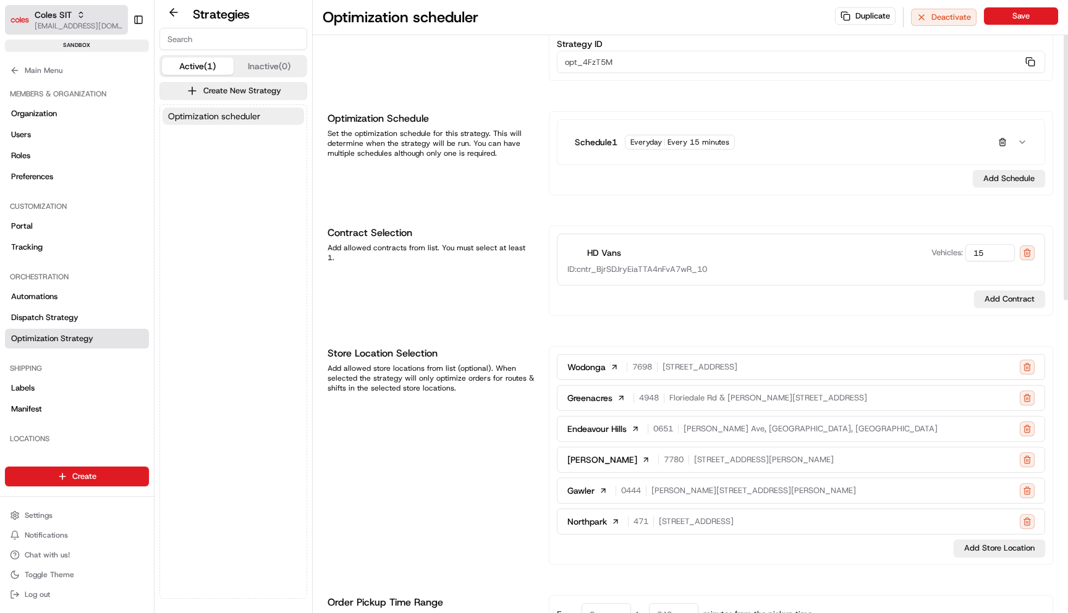
click at [95, 9] on div "Coles SIT" at bounding box center [79, 15] width 88 height 12
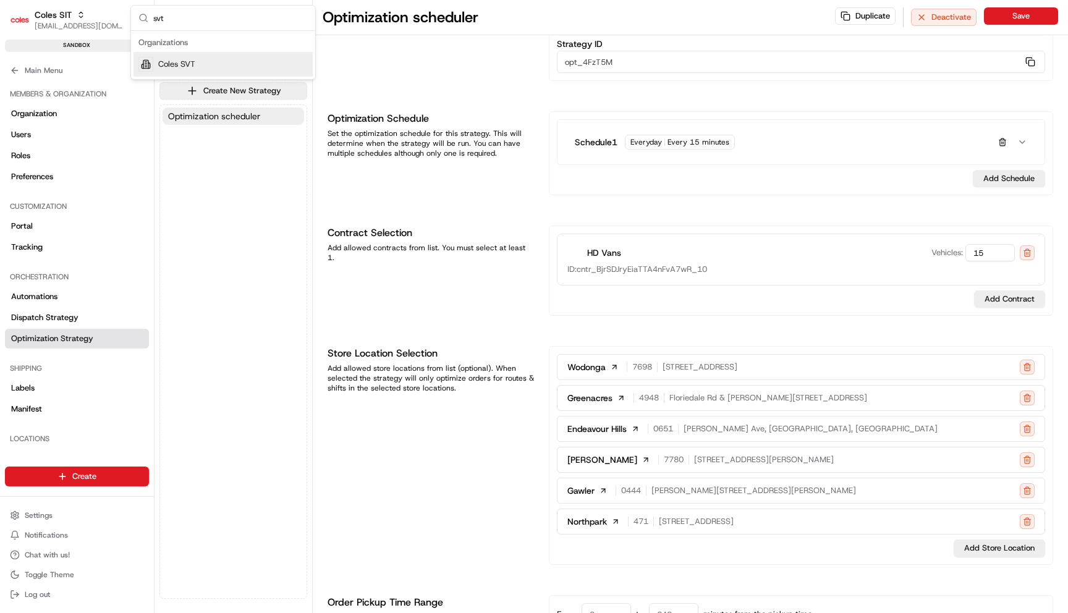
type input "svt"
click at [199, 62] on div "Coles SVT" at bounding box center [223, 64] width 179 height 25
type input "Default Optimization"
type input "opt_MnVDhE"
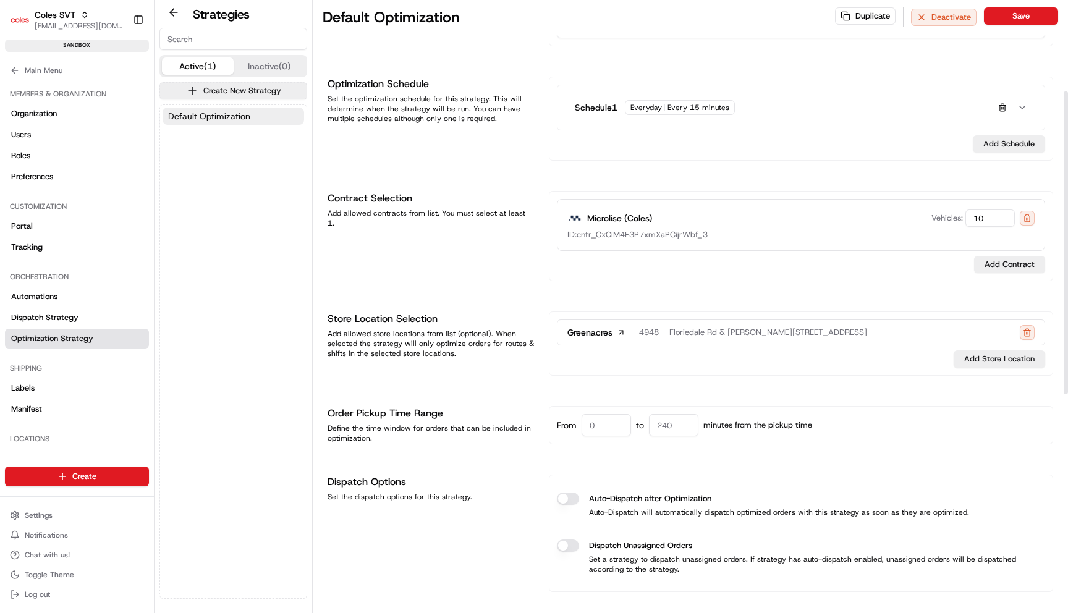
scroll to position [0, 0]
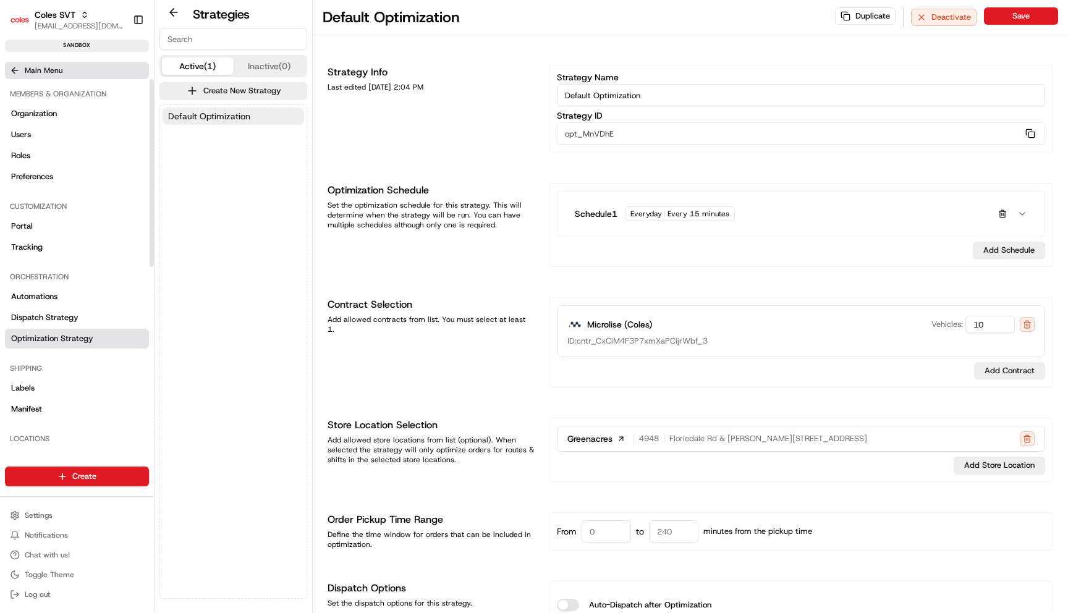
click at [61, 72] on span "Main Menu" at bounding box center [44, 71] width 38 height 10
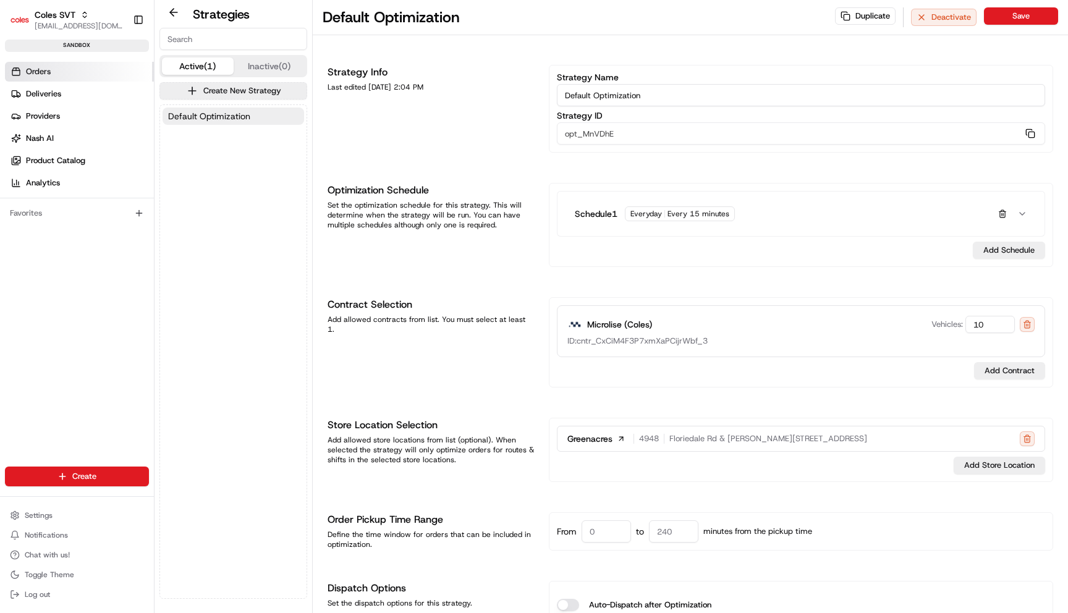
click at [55, 70] on link "Orders" at bounding box center [79, 72] width 149 height 20
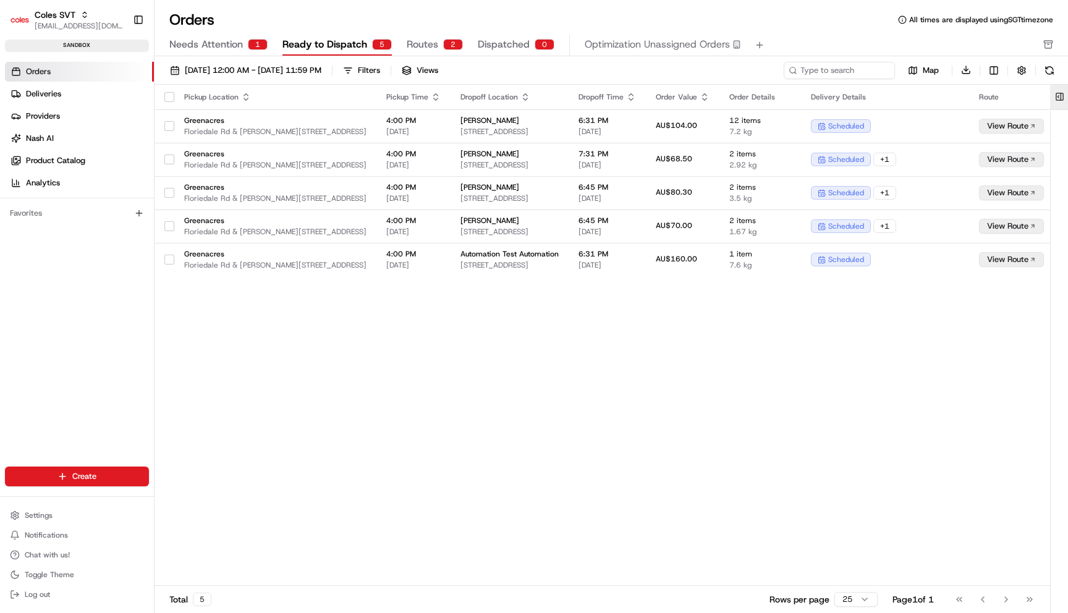
click at [1060, 97] on button at bounding box center [1060, 97] width 20 height 25
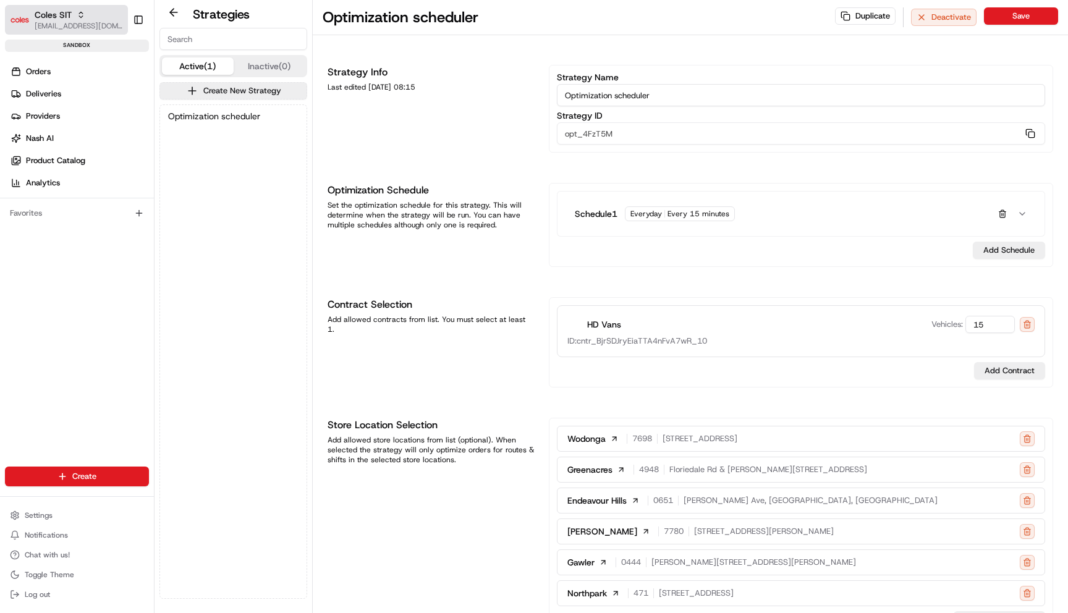
click at [103, 17] on div "Coles SIT" at bounding box center [79, 15] width 88 height 12
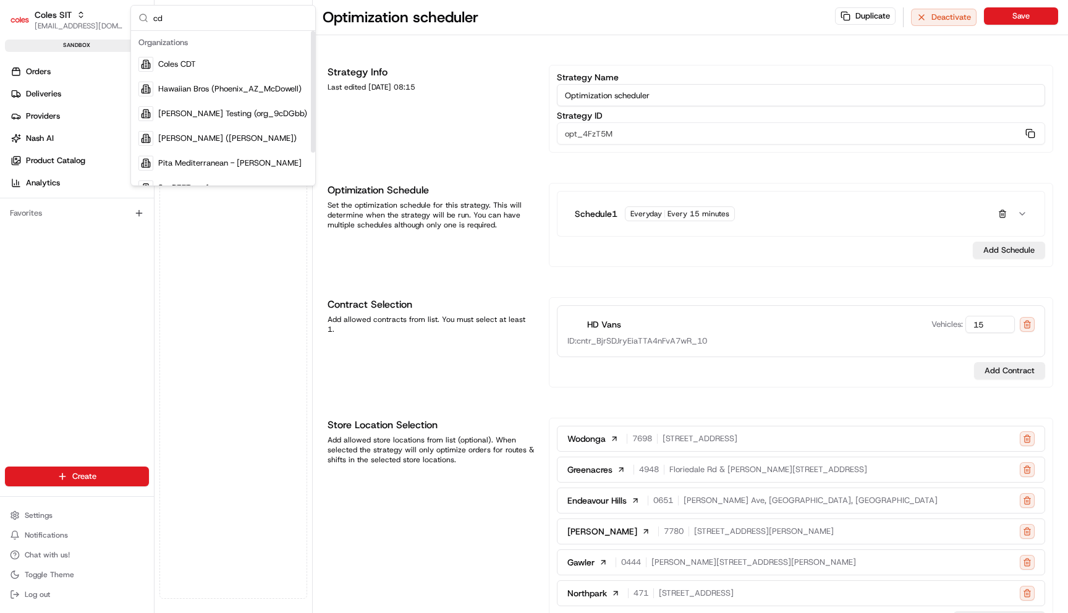
type input "cd"
